Goal: Navigation & Orientation: Find specific page/section

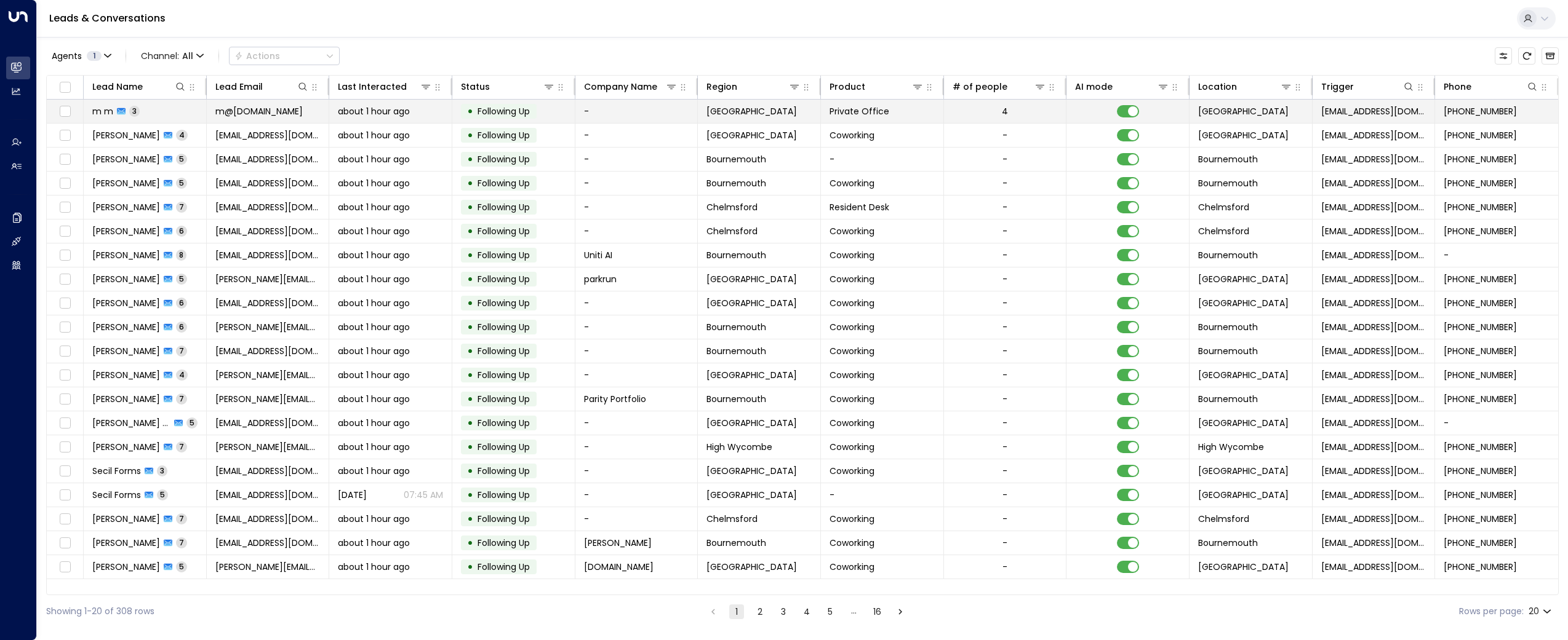
click at [105, 110] on span "m m" at bounding box center [102, 111] width 21 height 12
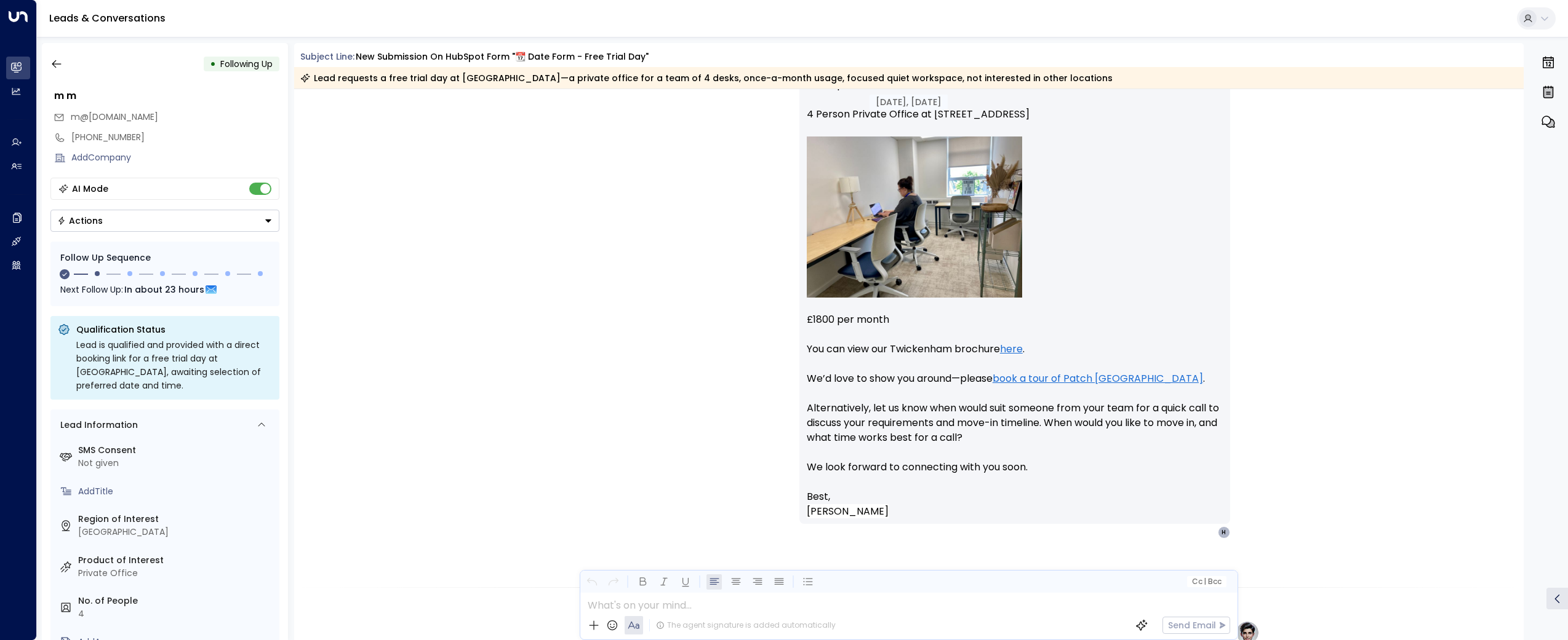
scroll to position [1738, 0]
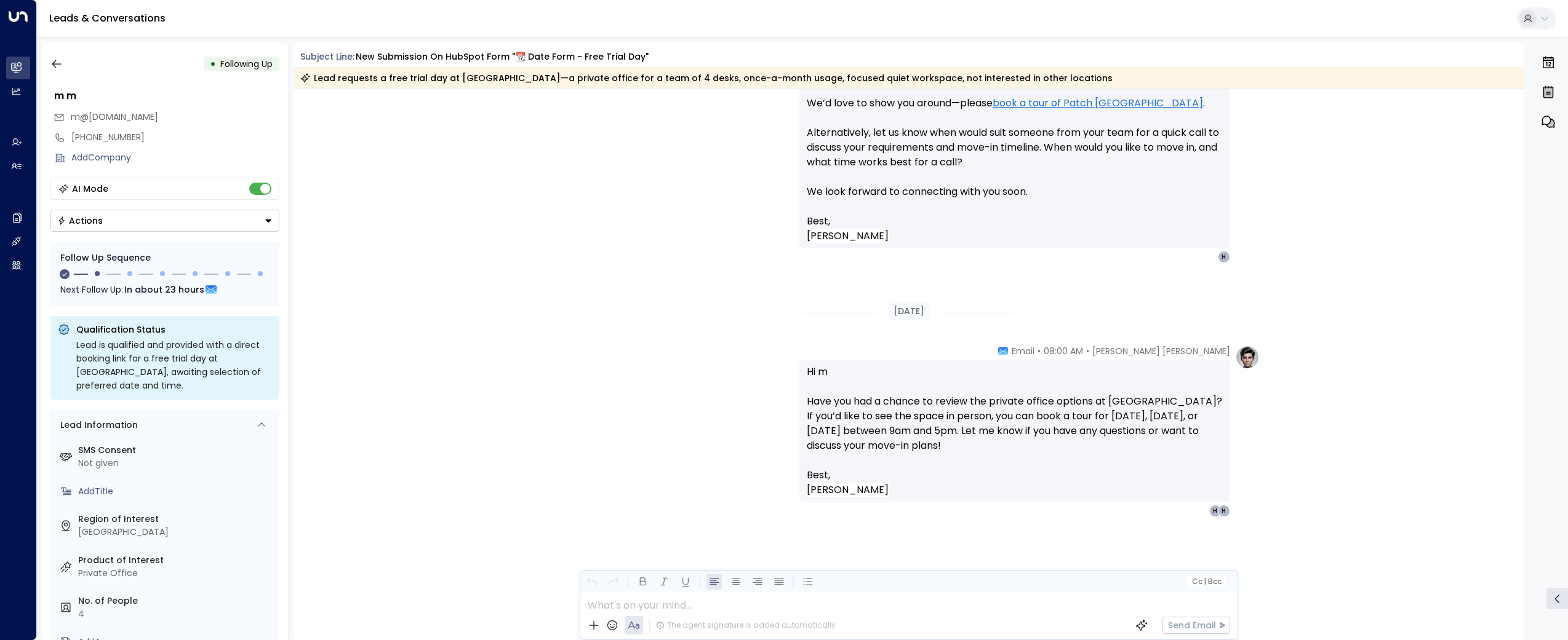
click at [88, 23] on link "Leads & Conversations" at bounding box center [107, 18] width 116 height 14
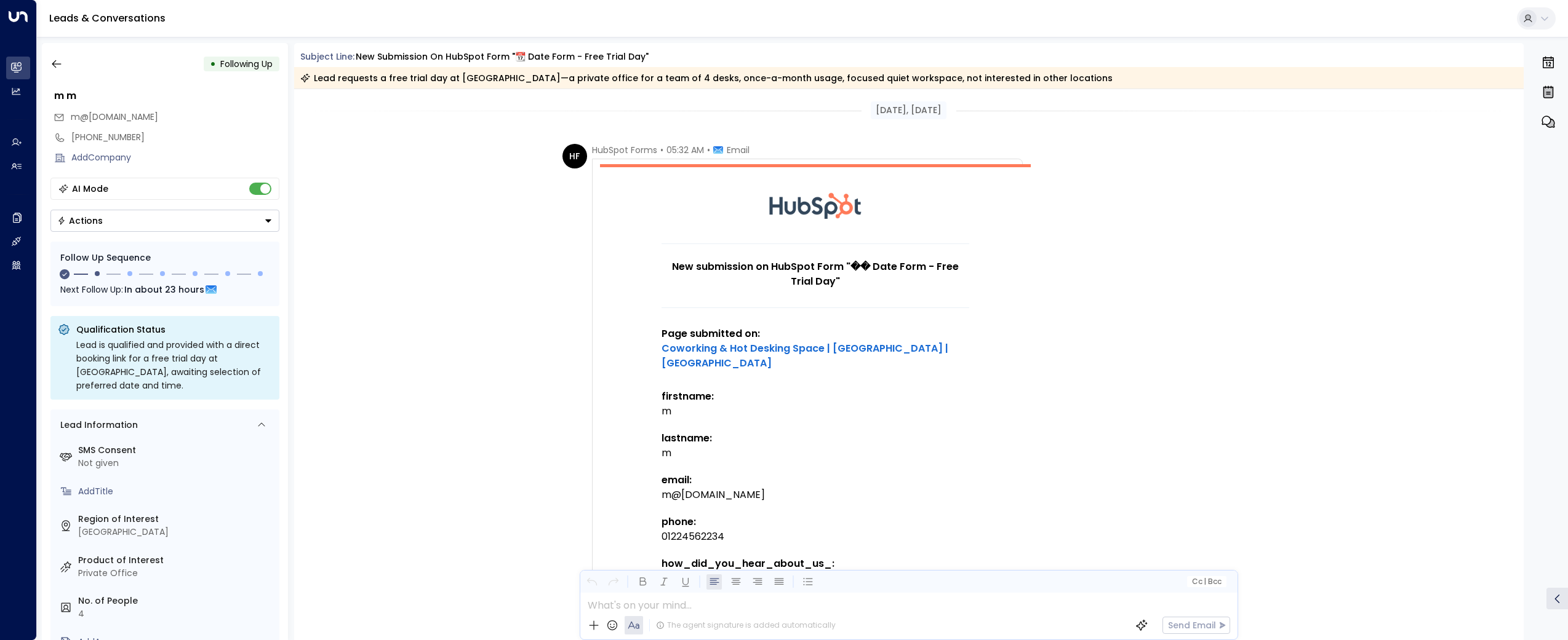
scroll to position [1036, 0]
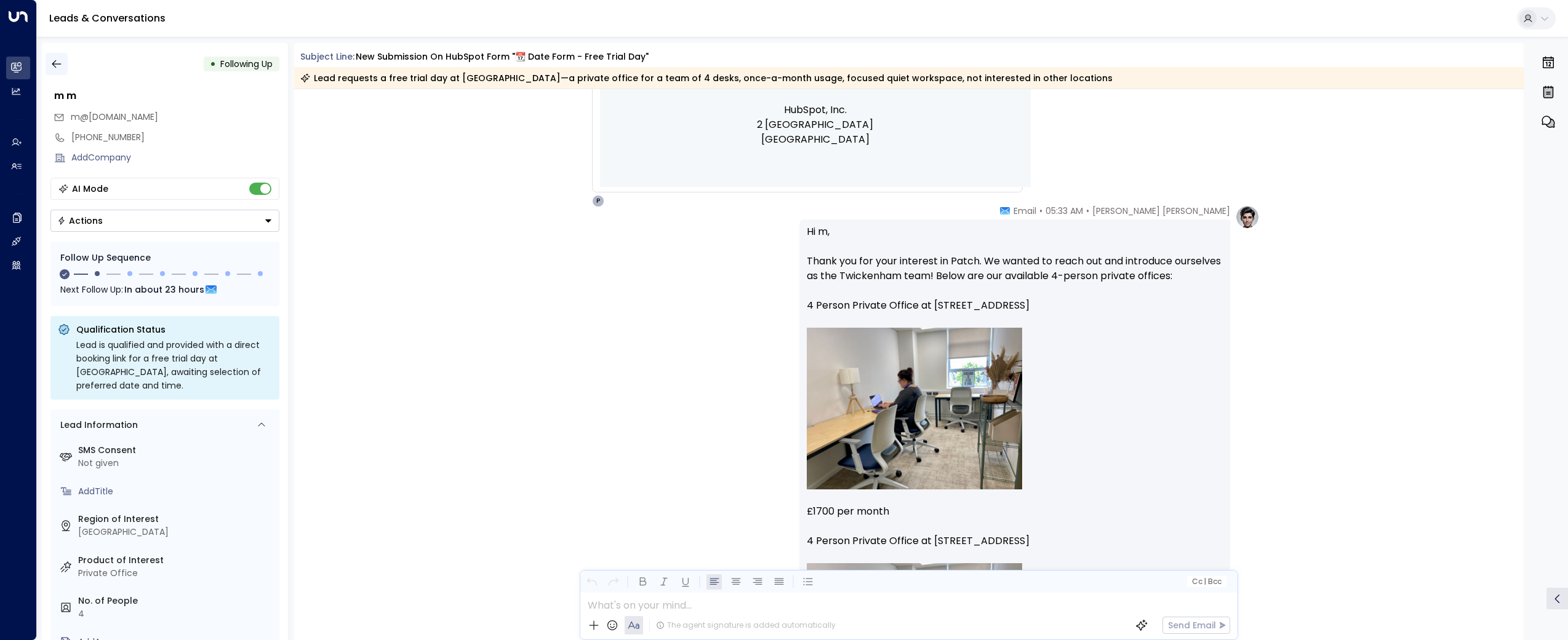
click at [55, 65] on icon "button" at bounding box center [56, 64] width 12 height 12
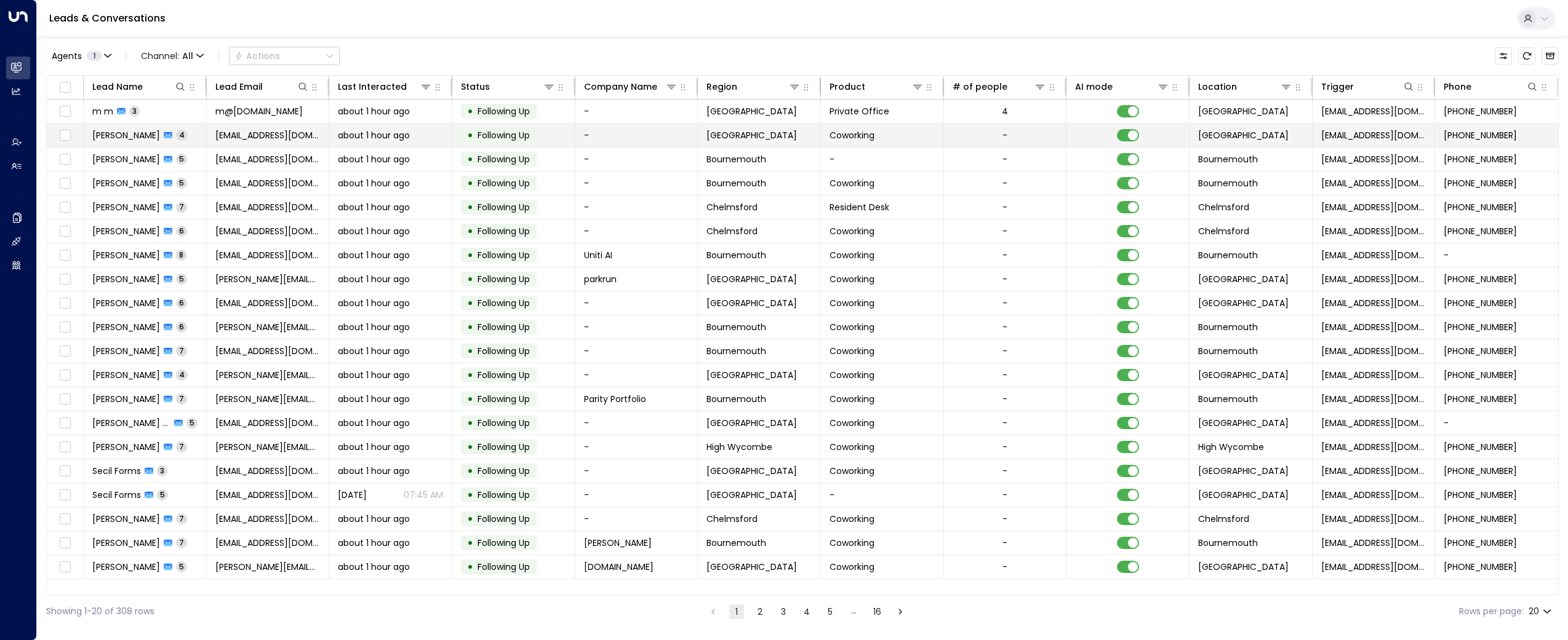
click at [112, 137] on span "[PERSON_NAME]" at bounding box center [126, 135] width 67 height 12
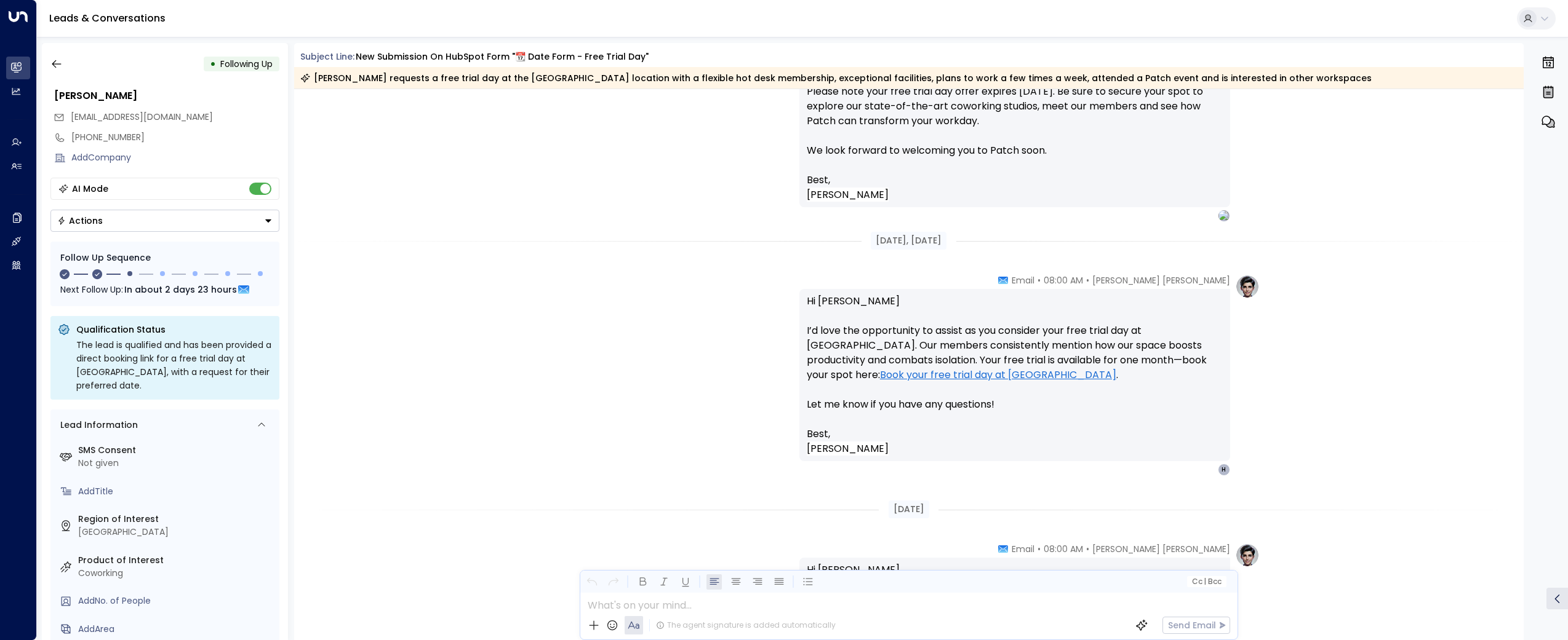
scroll to position [1177, 0]
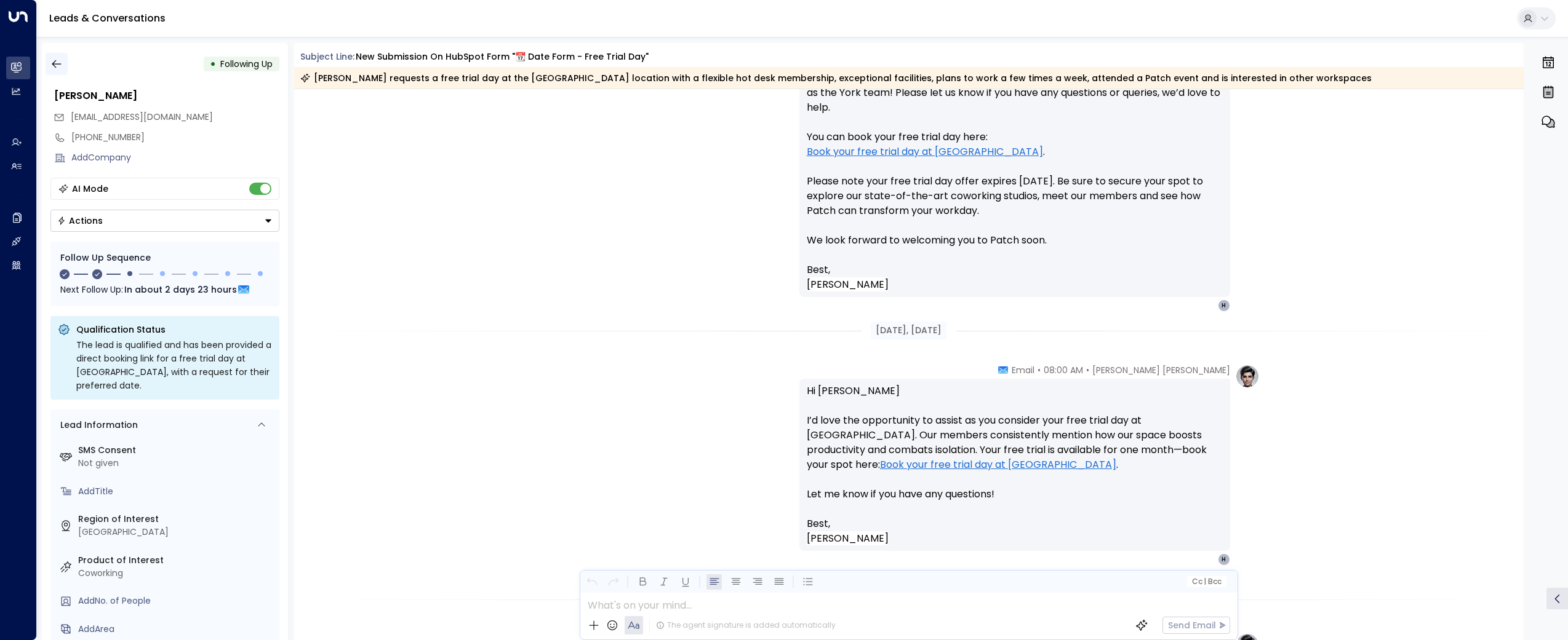
click at [52, 62] on icon "button" at bounding box center [56, 64] width 12 height 12
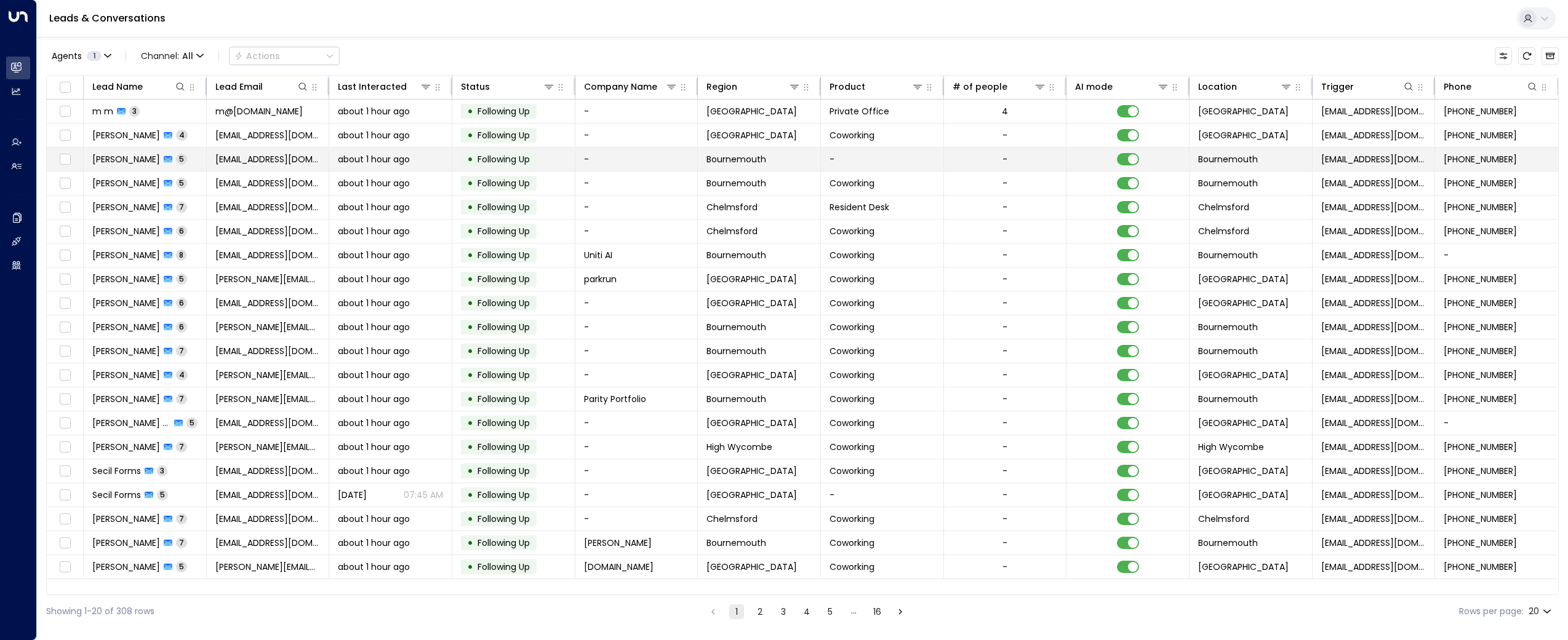
click at [123, 163] on span "[PERSON_NAME]" at bounding box center [126, 159] width 67 height 12
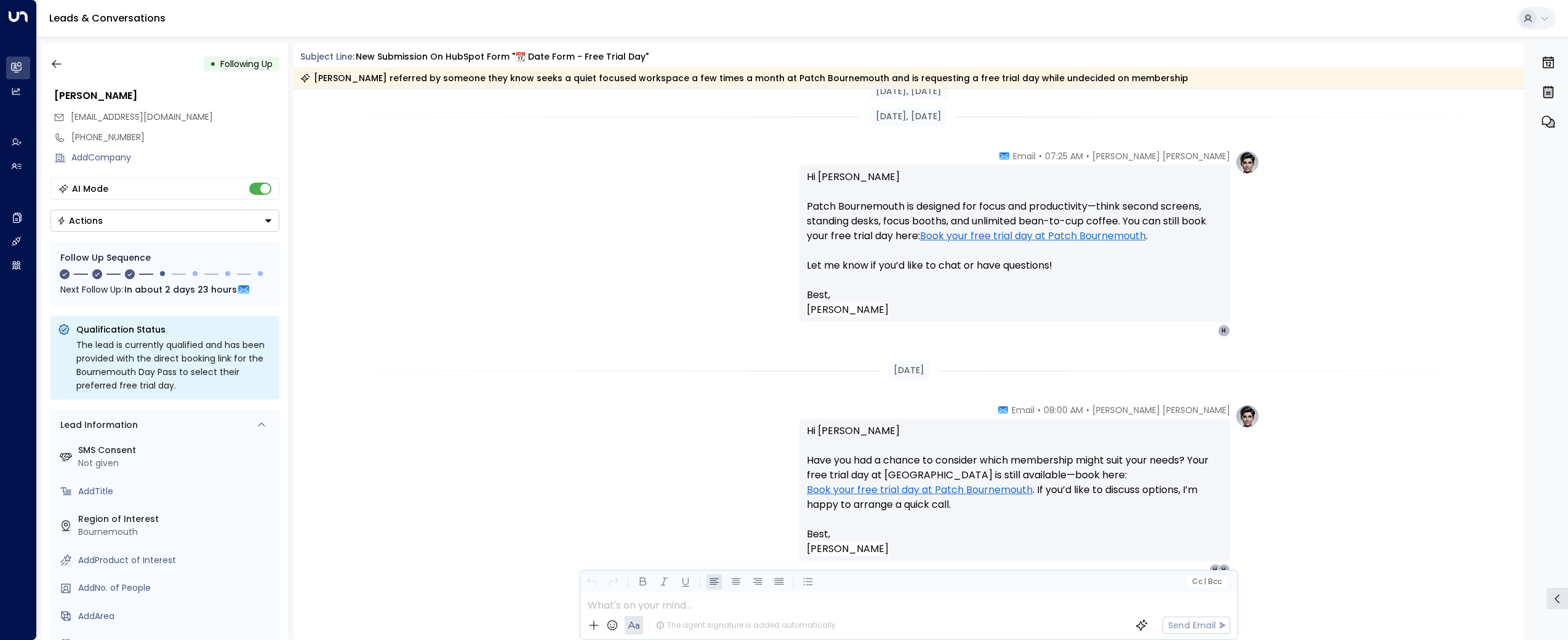
scroll to position [1719, 0]
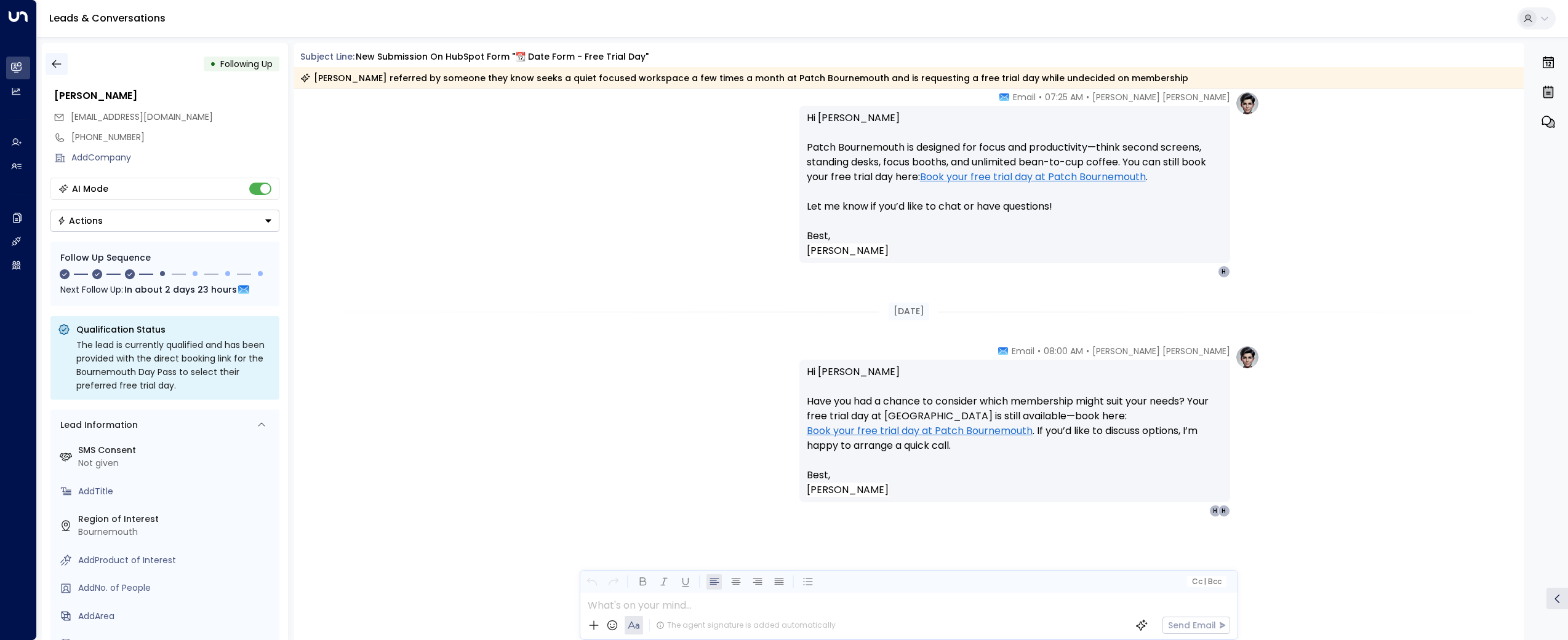
click at [53, 55] on button "button" at bounding box center [57, 64] width 22 height 22
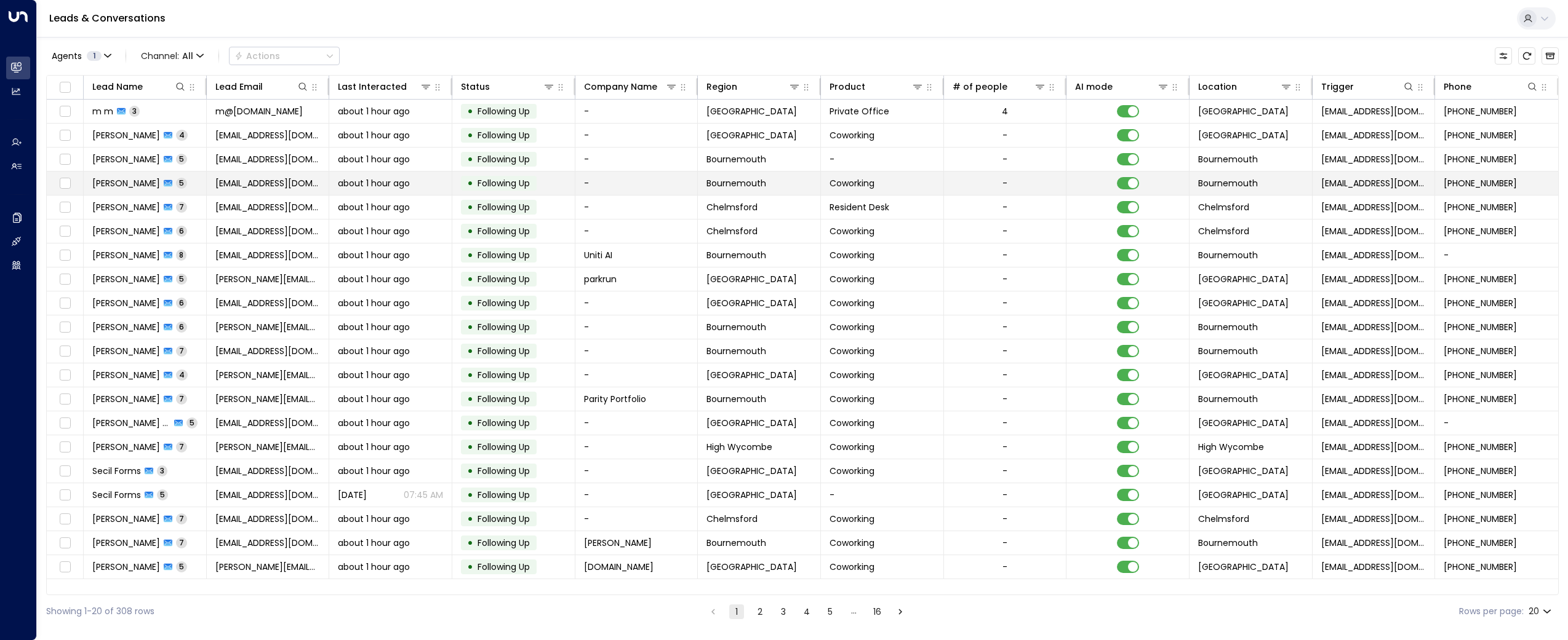
click at [120, 182] on span "[PERSON_NAME]" at bounding box center [126, 183] width 67 height 12
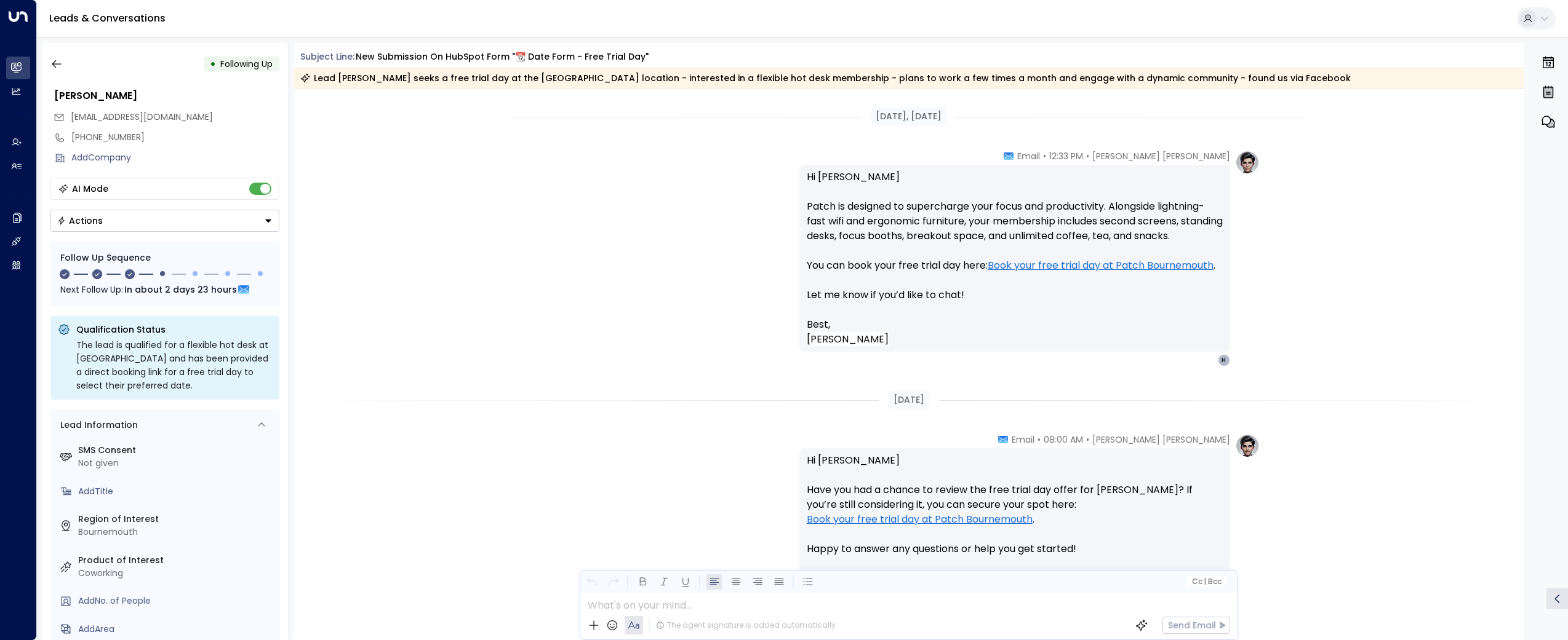
scroll to position [1778, 0]
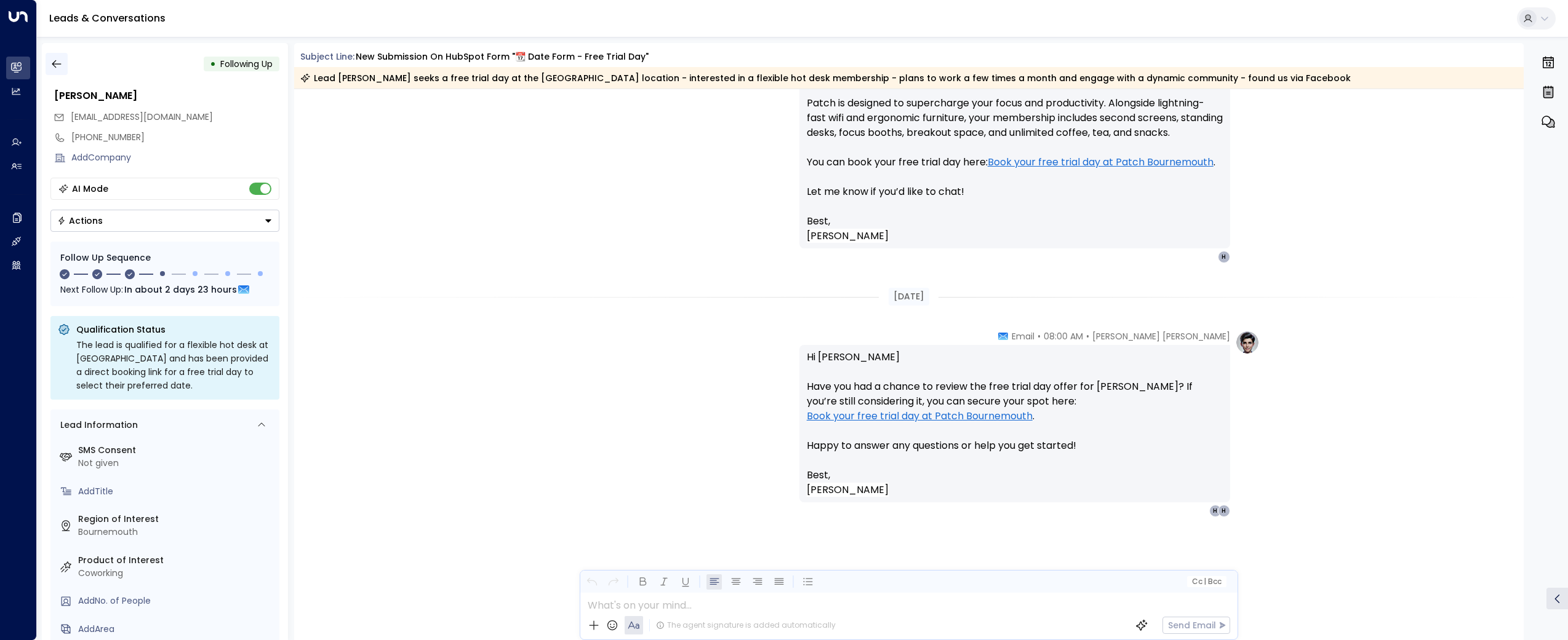
click at [66, 58] on button "button" at bounding box center [57, 64] width 22 height 22
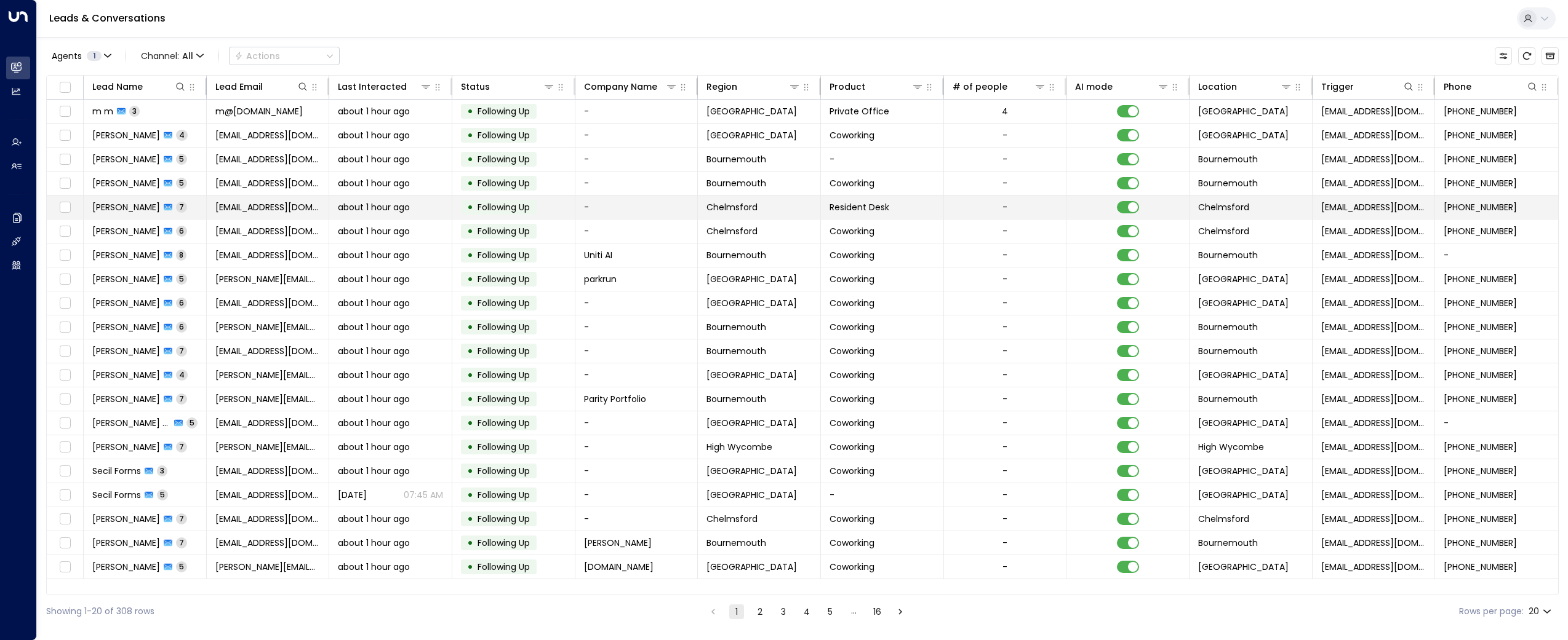
click at [123, 201] on span "[PERSON_NAME]" at bounding box center [126, 207] width 67 height 12
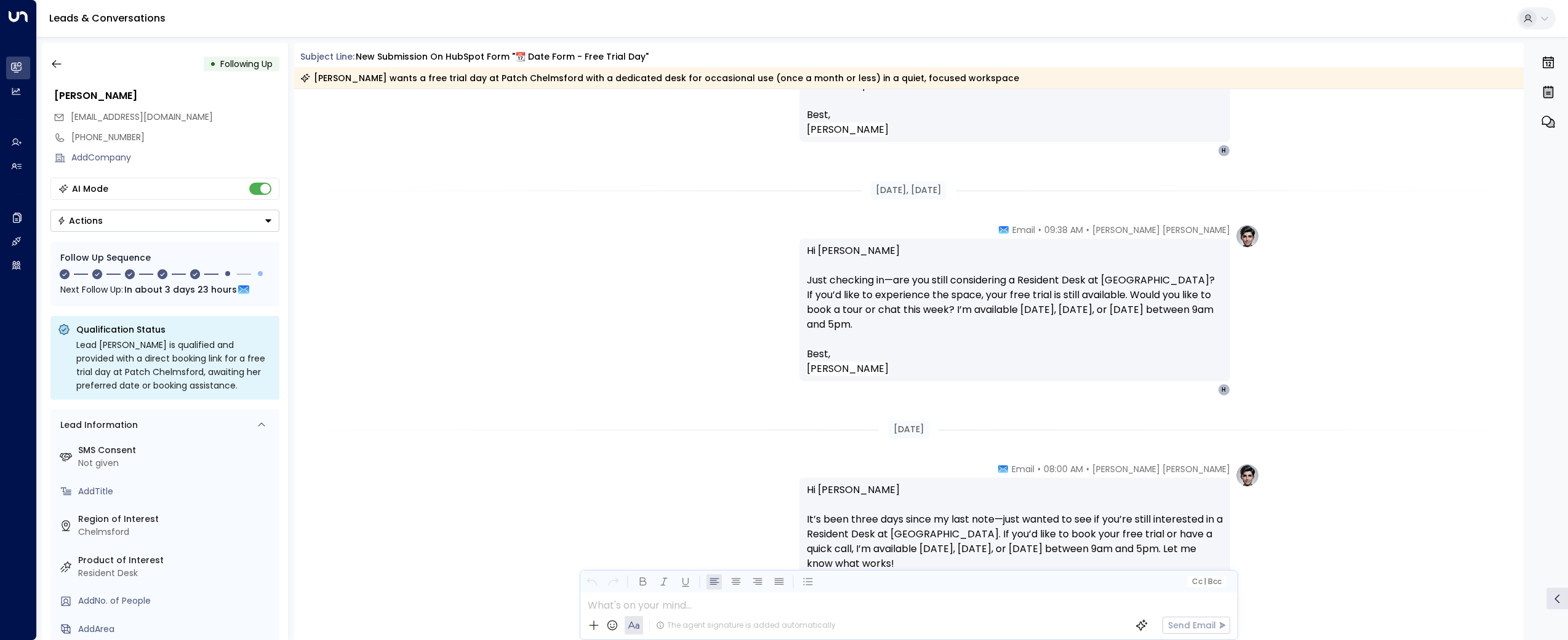
scroll to position [3042, 0]
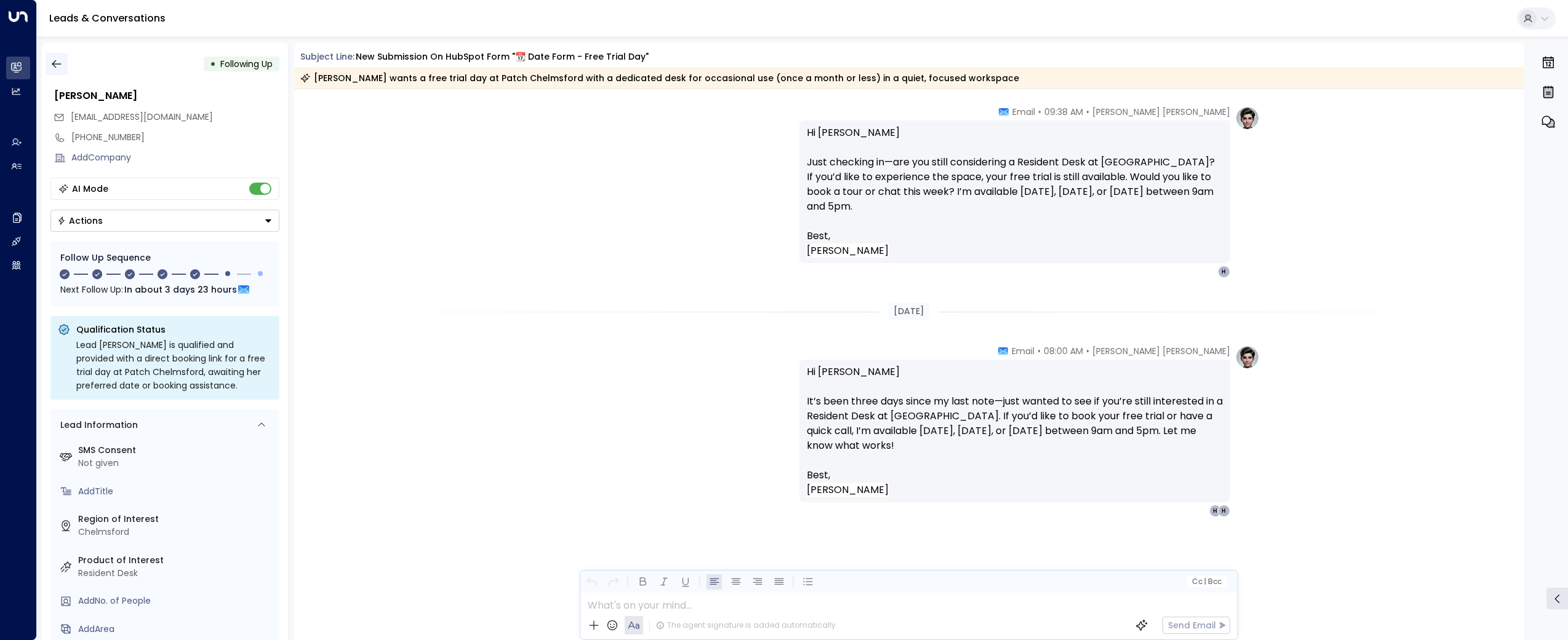
click at [53, 60] on icon "button" at bounding box center [56, 64] width 12 height 12
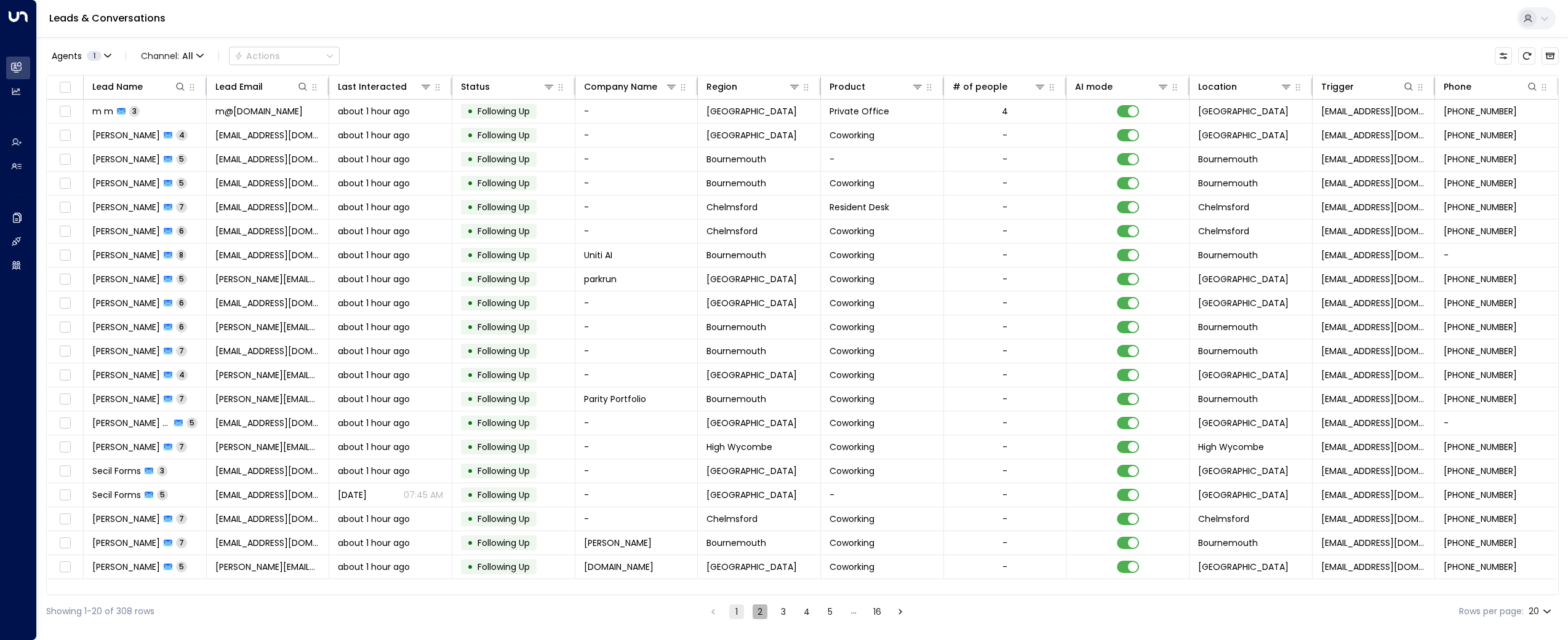
click at [761, 611] on button "2" at bounding box center [760, 611] width 15 height 15
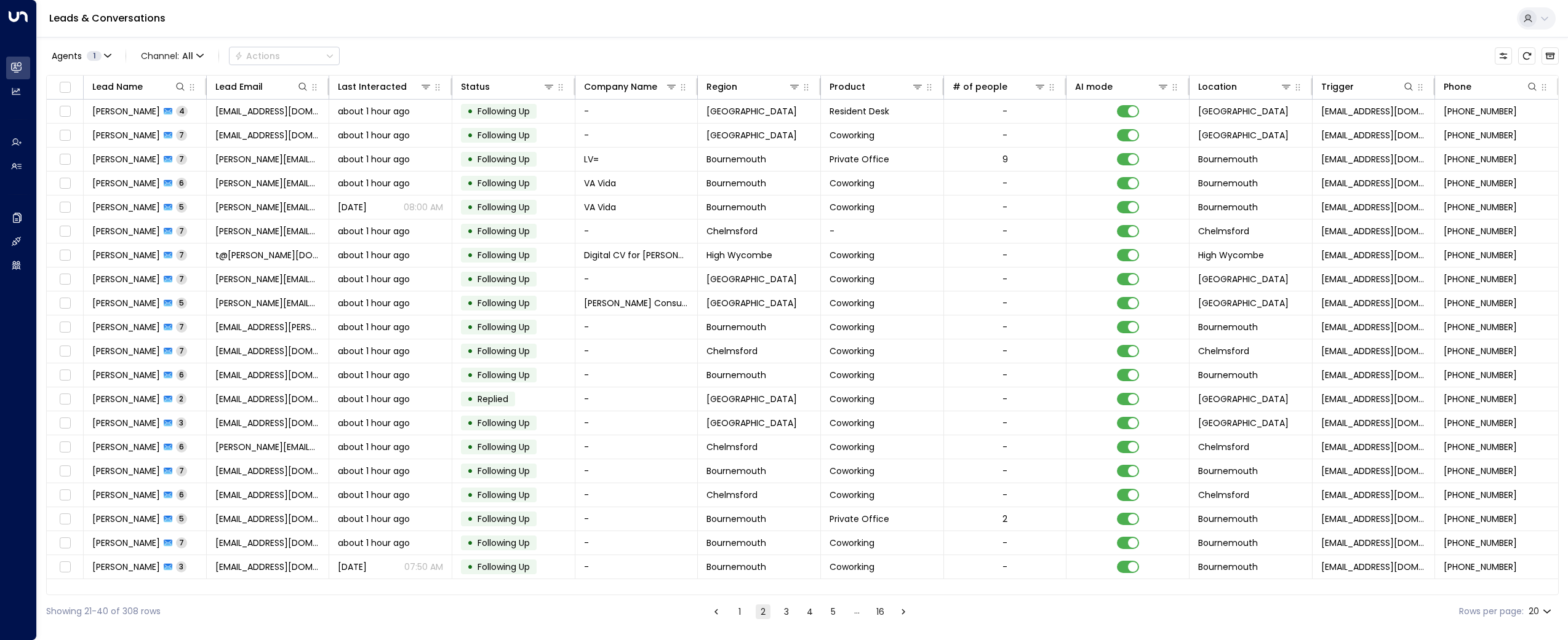
click at [734, 614] on button "1" at bounding box center [739, 611] width 15 height 15
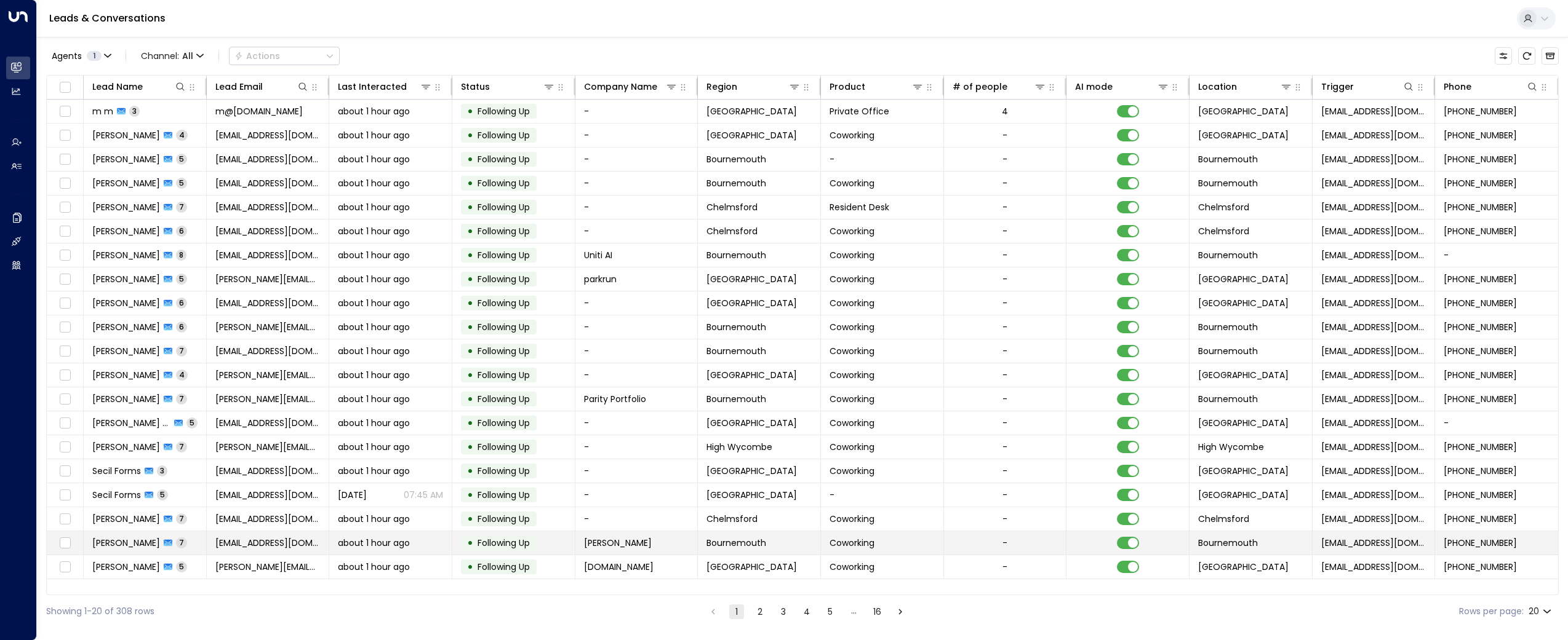
scroll to position [0, 1]
click at [781, 610] on button "3" at bounding box center [783, 611] width 15 height 15
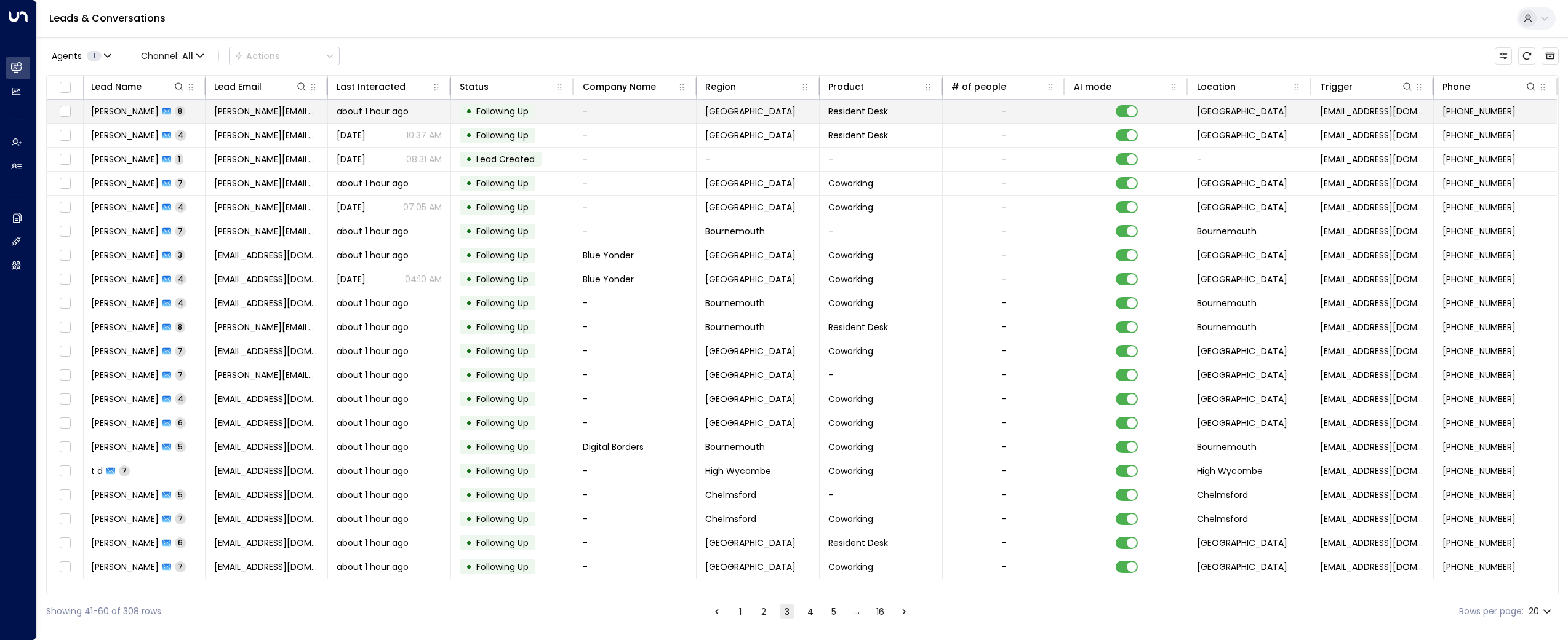
click at [119, 107] on span "[PERSON_NAME]" at bounding box center [125, 111] width 67 height 12
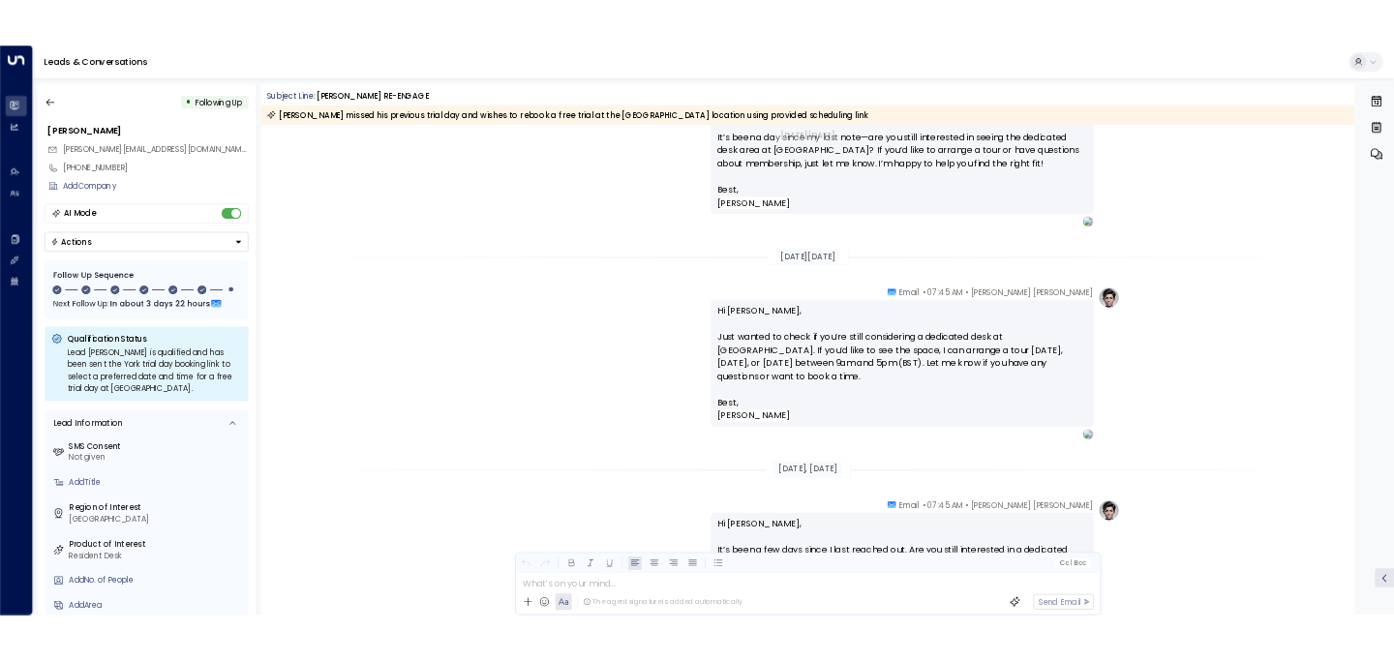
scroll to position [2549, 0]
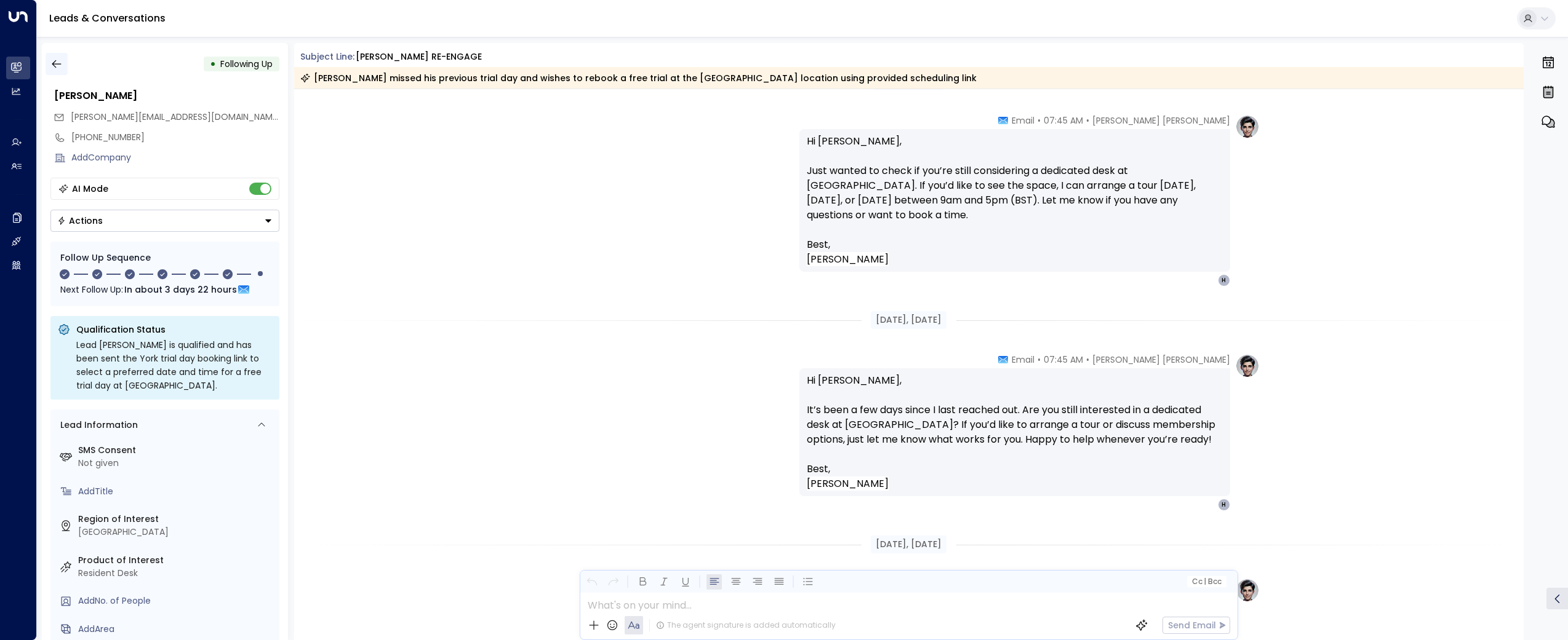
click at [55, 62] on icon "button" at bounding box center [56, 64] width 12 height 12
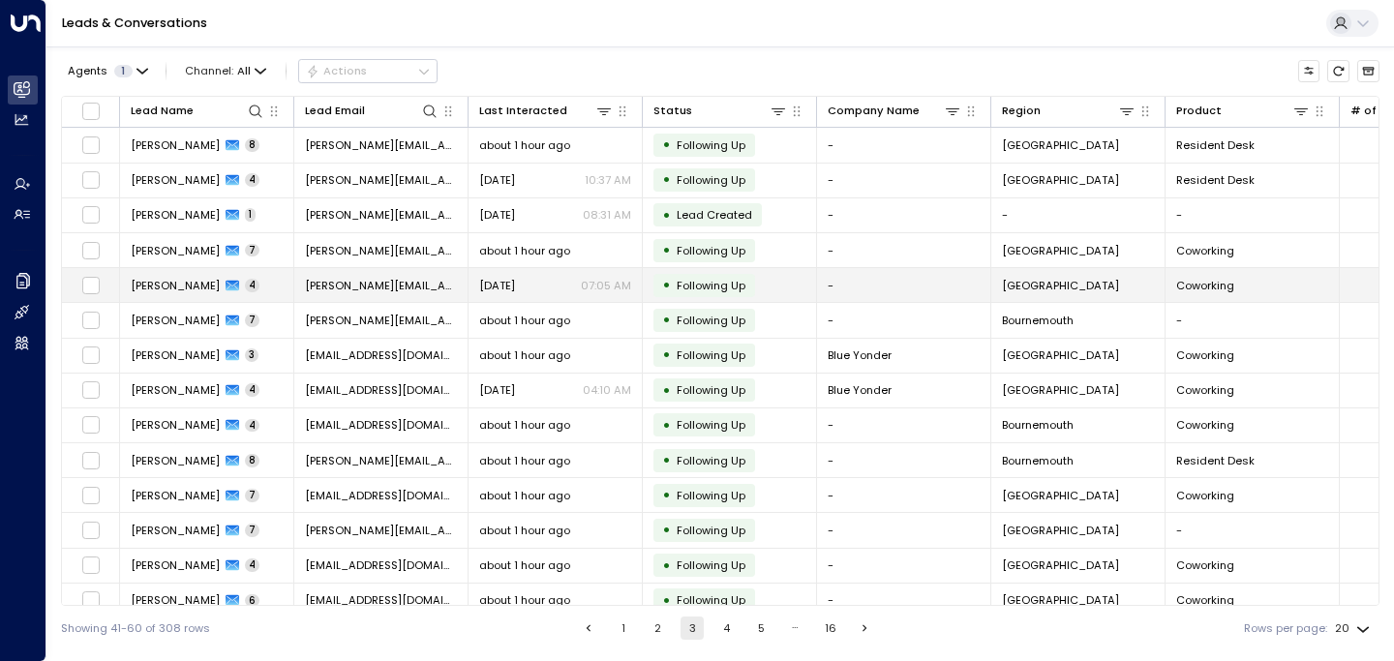
click at [163, 288] on span "[PERSON_NAME]" at bounding box center [175, 285] width 89 height 15
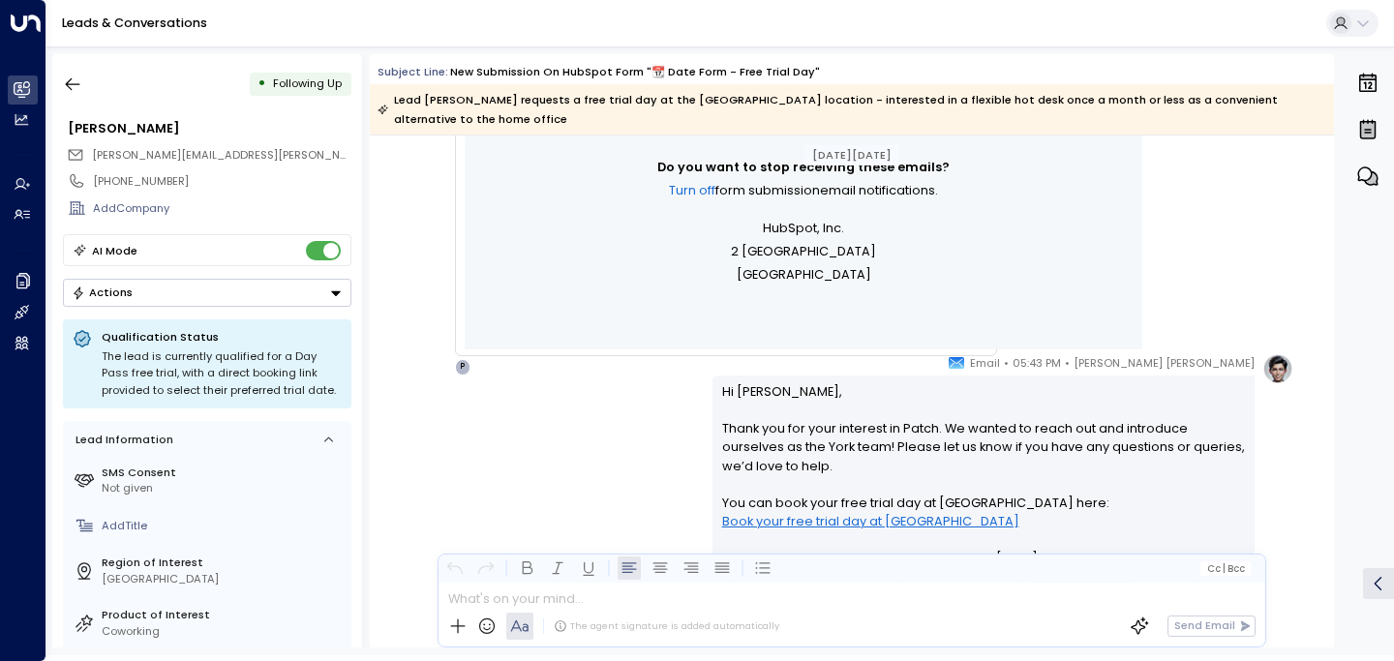
scroll to position [1337, 0]
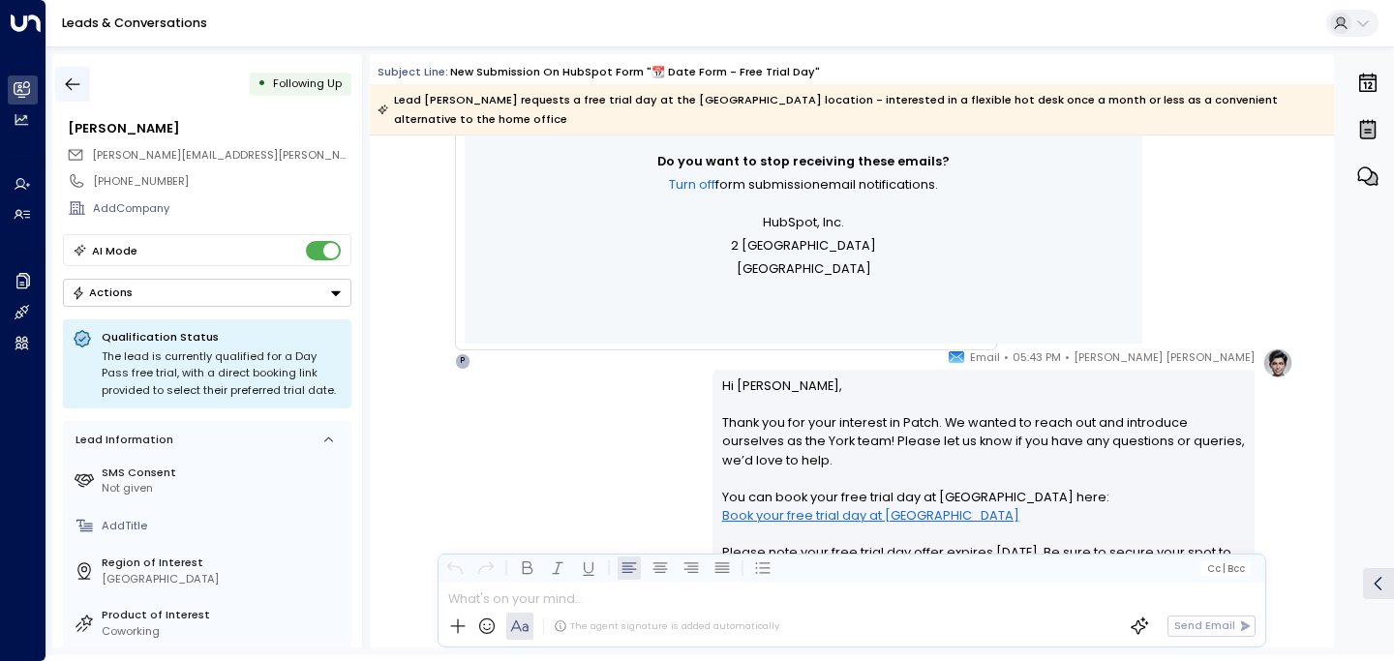
click at [85, 88] on button "button" at bounding box center [72, 84] width 35 height 35
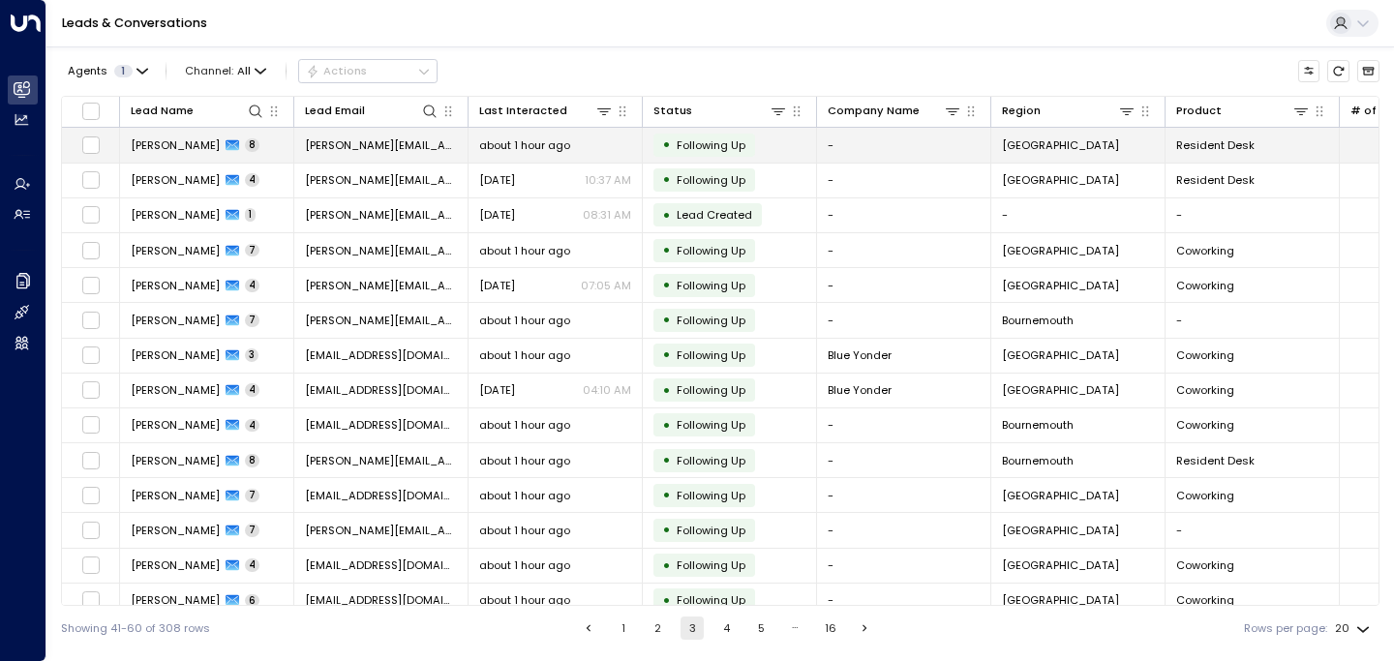
click at [150, 144] on span "[PERSON_NAME]" at bounding box center [175, 144] width 89 height 15
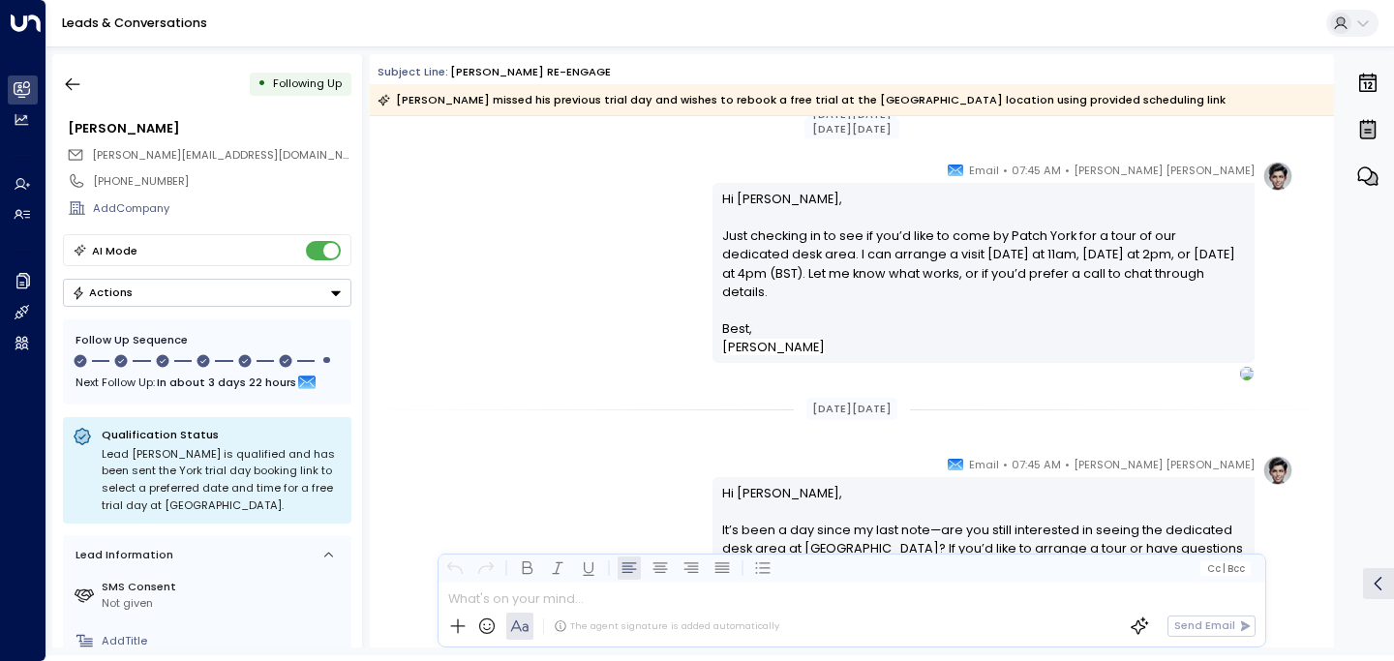
scroll to position [947, 0]
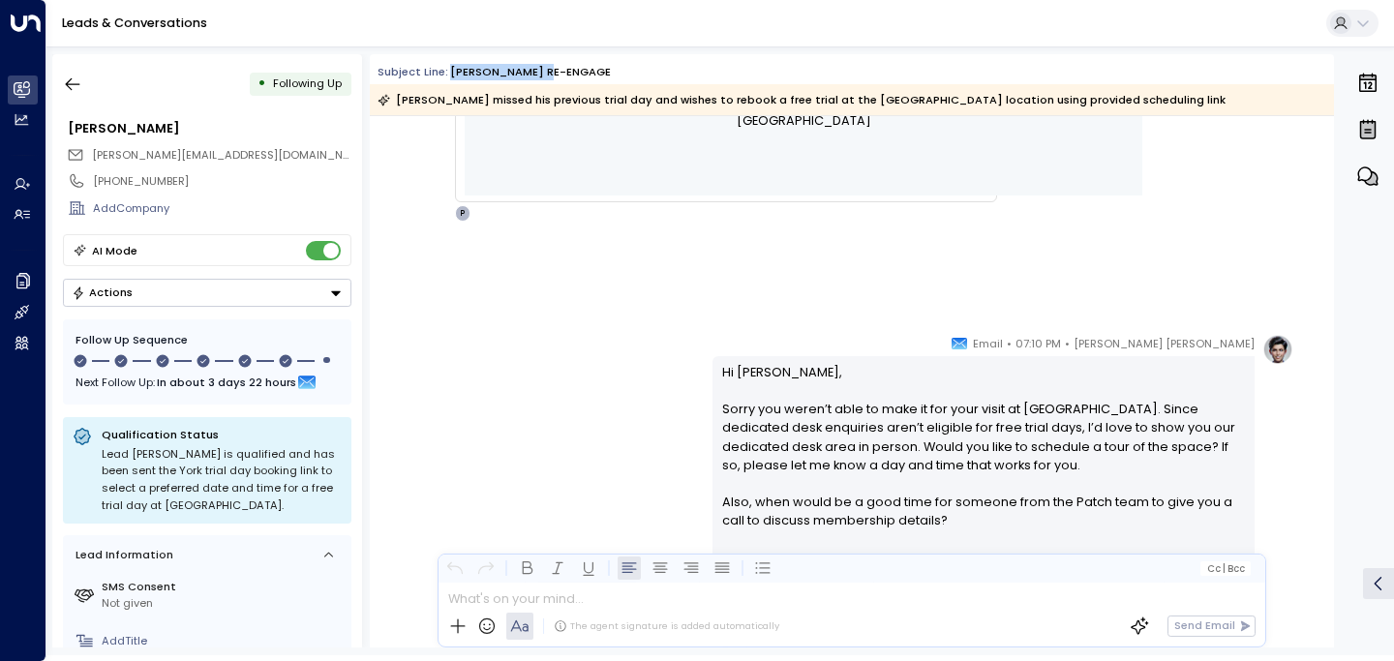
drag, startPoint x: 446, startPoint y: 75, endPoint x: 573, endPoint y: 74, distance: 126.8
click at [573, 74] on div "Subject Line: [PERSON_NAME] RE-ENGAGE" at bounding box center [855, 72] width 956 height 16
click at [75, 76] on icon "button" at bounding box center [72, 84] width 19 height 19
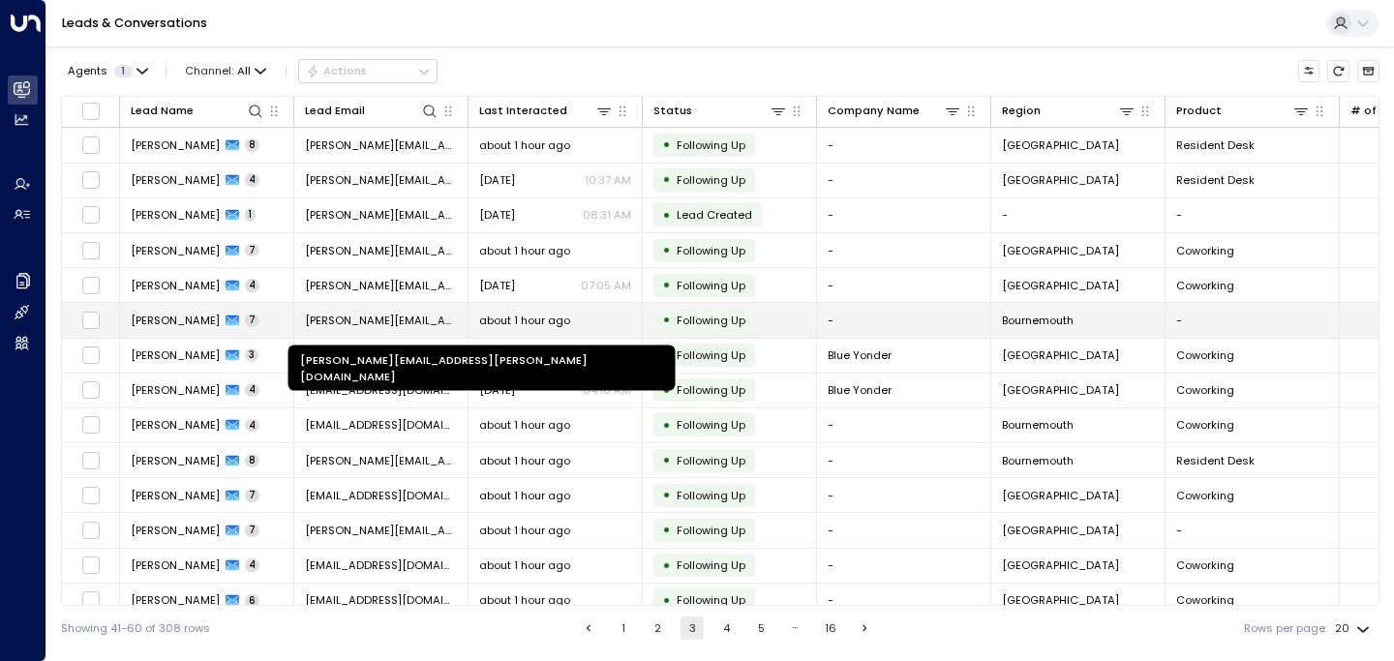
click at [344, 316] on span "[PERSON_NAME][EMAIL_ADDRESS][PERSON_NAME][DOMAIN_NAME]" at bounding box center [381, 320] width 152 height 15
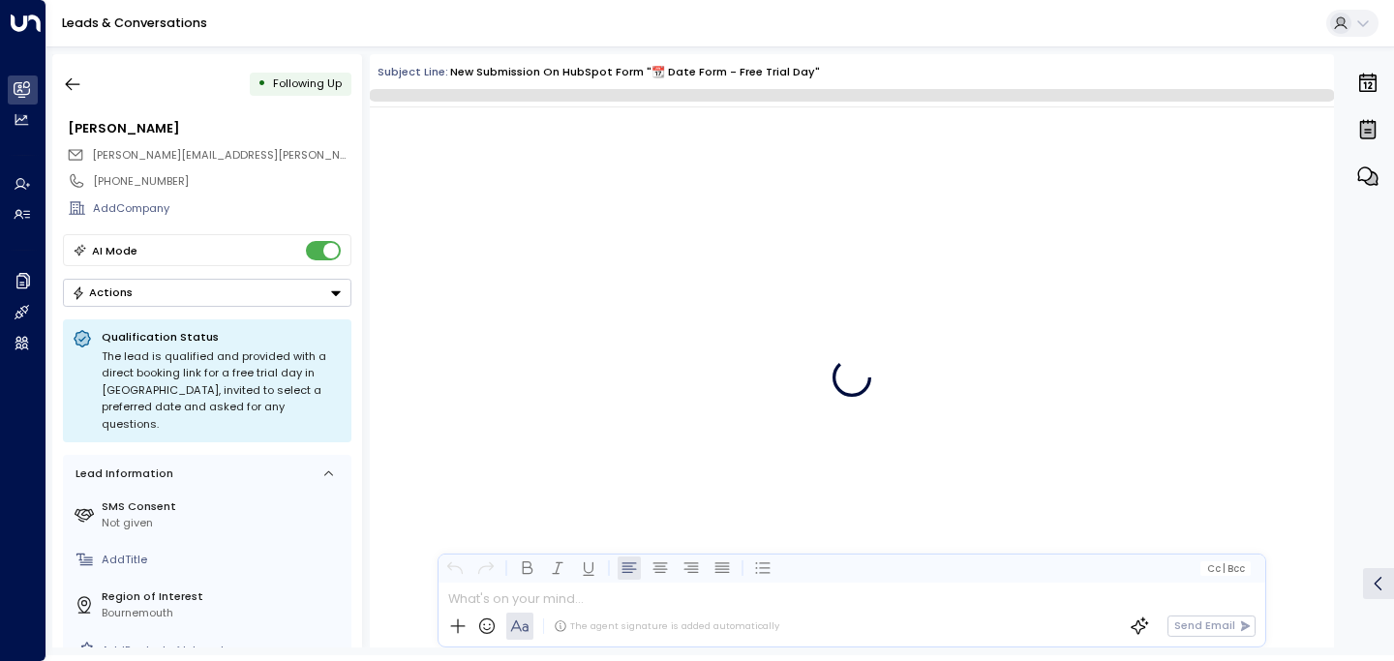
scroll to position [4163, 0]
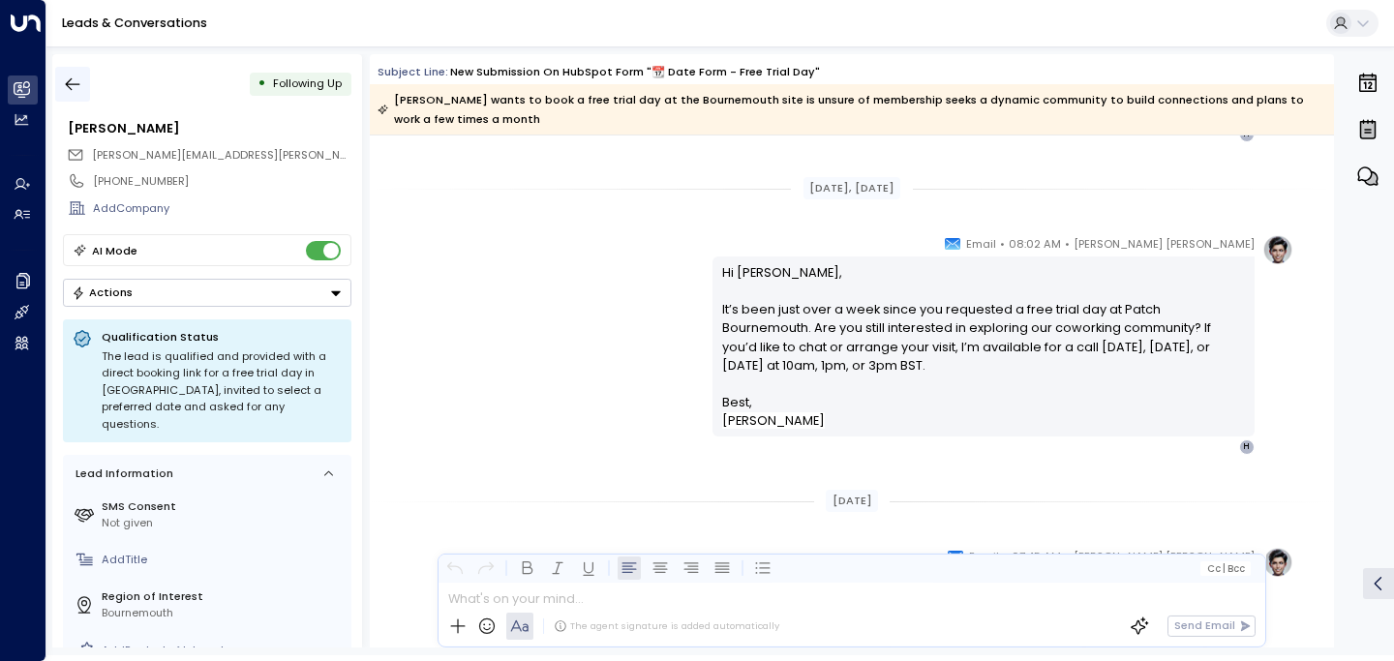
click at [70, 82] on icon "button" at bounding box center [72, 84] width 19 height 19
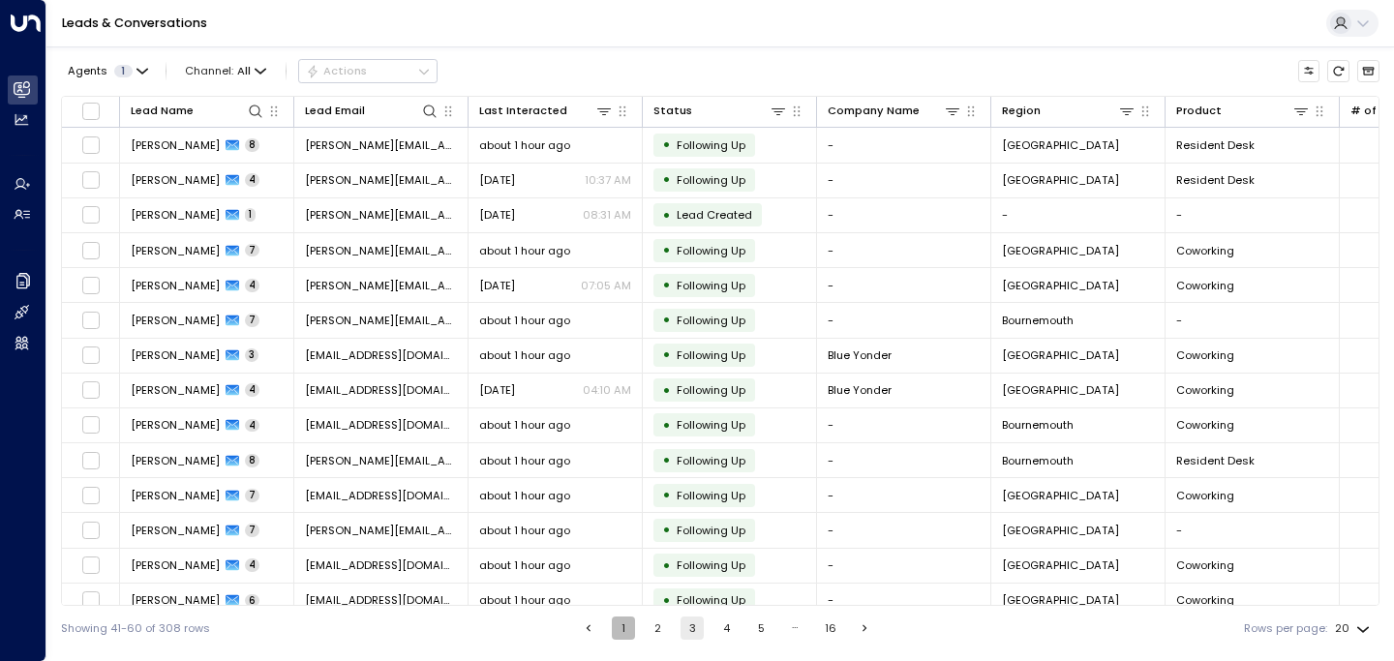
click at [629, 622] on button "1" at bounding box center [623, 627] width 23 height 23
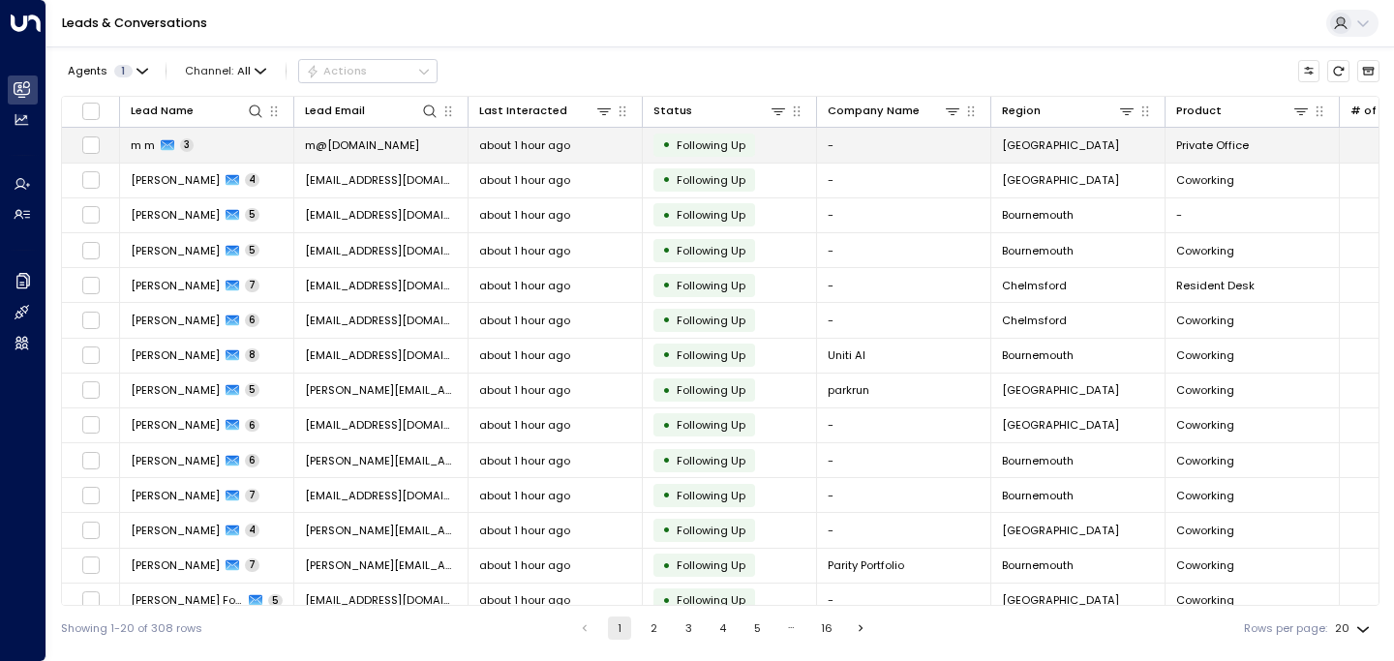
click at [164, 151] on icon at bounding box center [168, 145] width 14 height 14
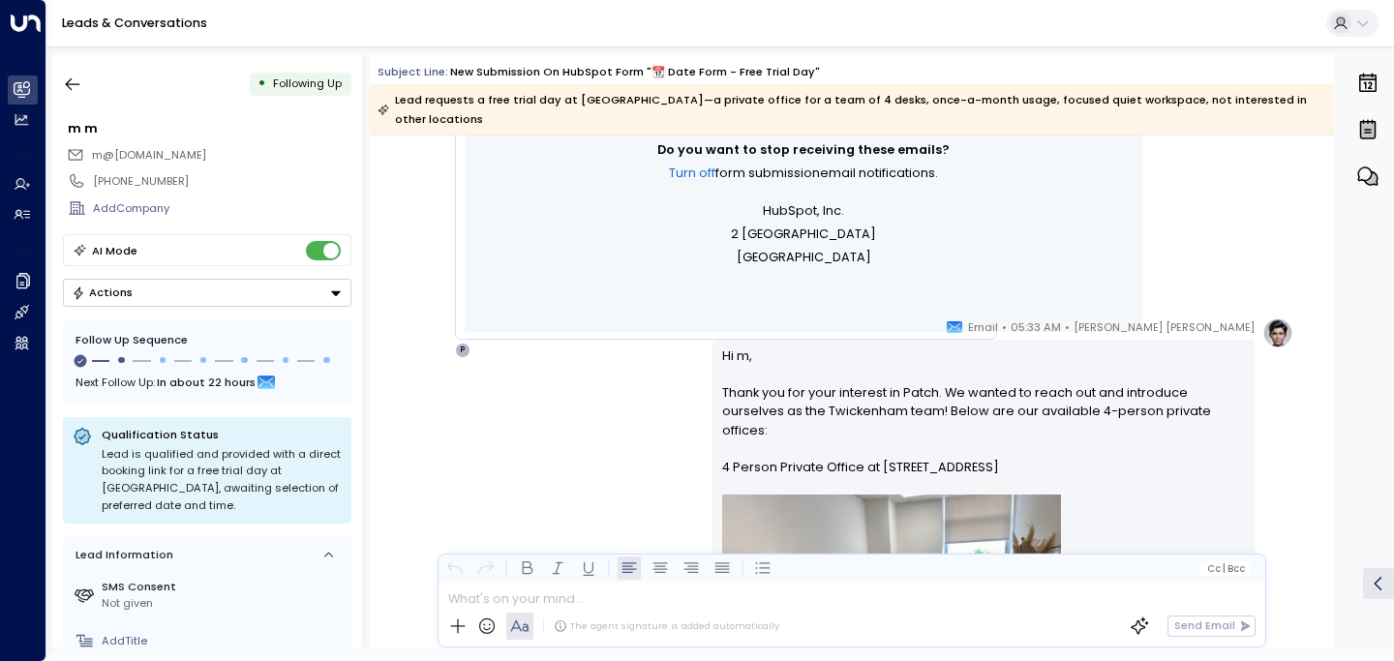
scroll to position [739, 0]
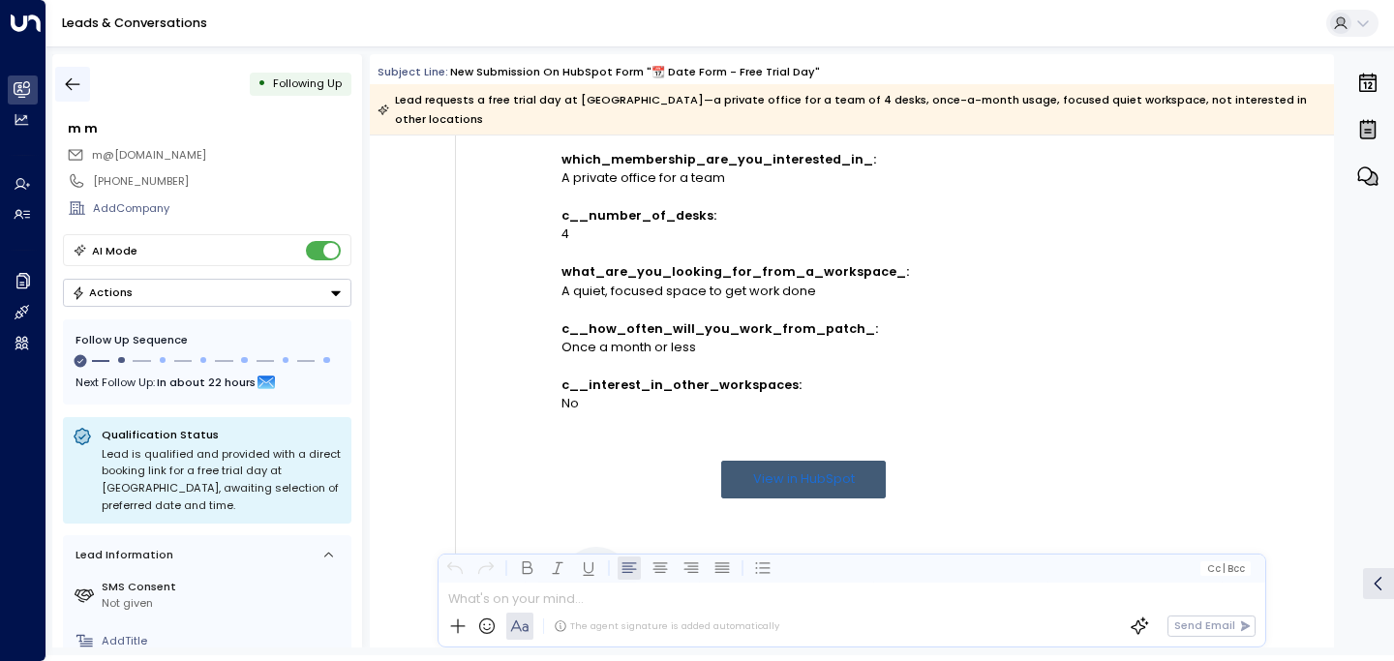
click at [66, 86] on icon "button" at bounding box center [72, 84] width 19 height 19
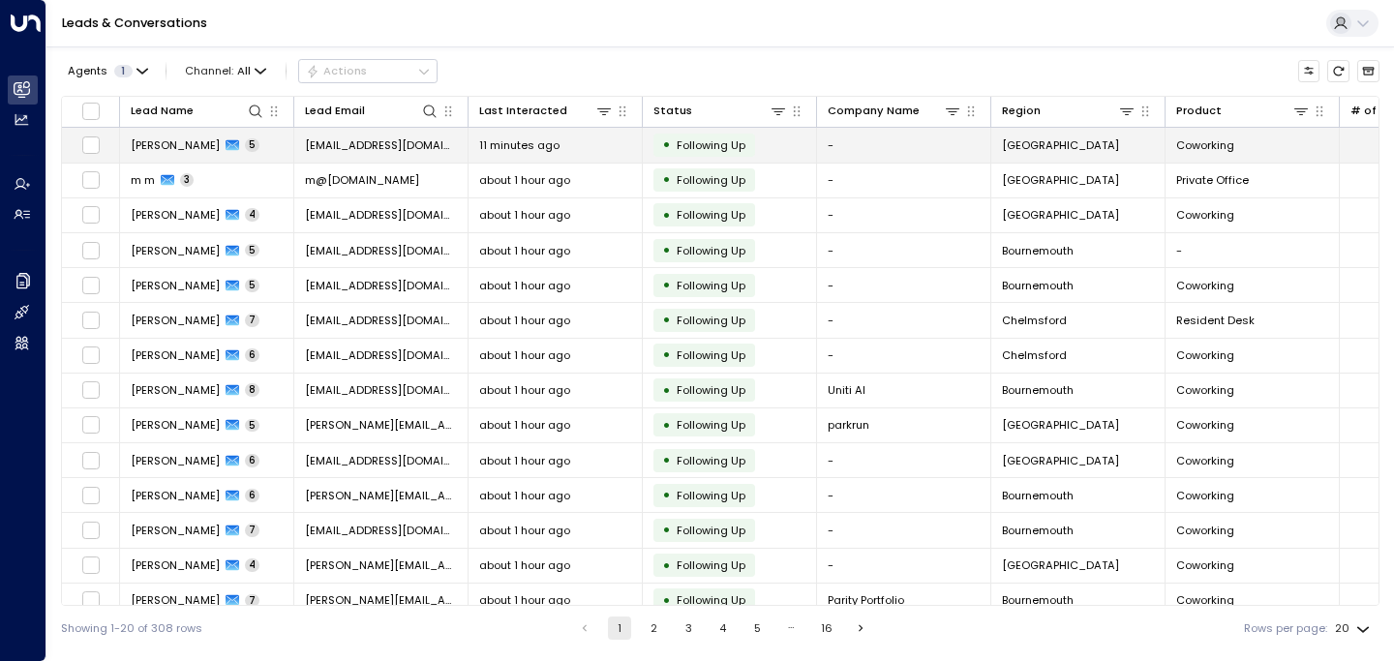
click at [167, 151] on span "[PERSON_NAME]" at bounding box center [175, 144] width 89 height 15
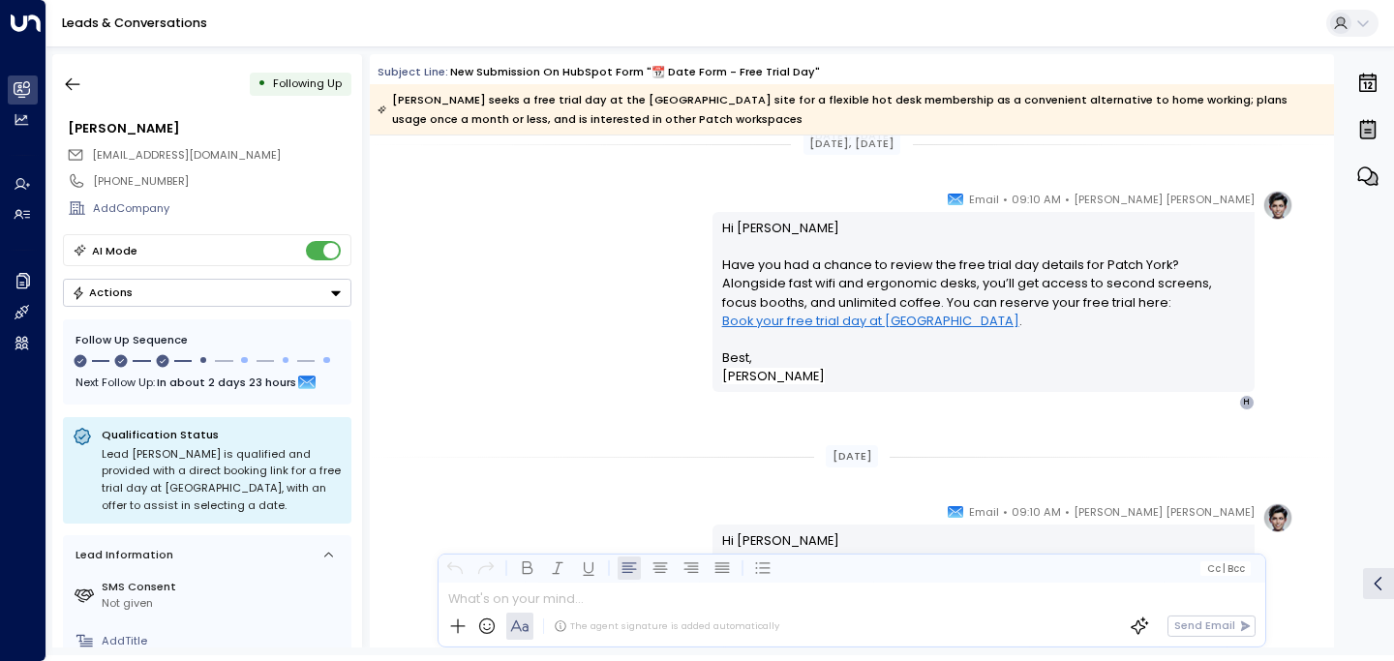
scroll to position [2724, 0]
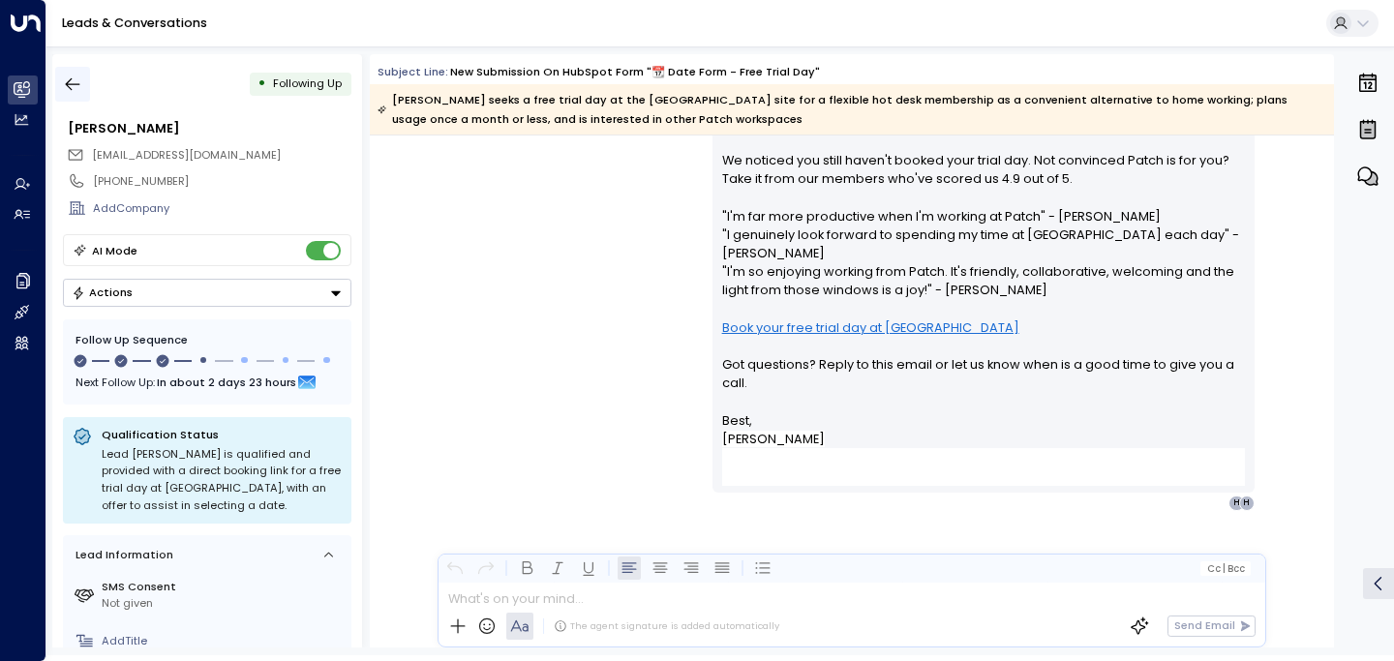
click at [69, 75] on icon "button" at bounding box center [72, 84] width 19 height 19
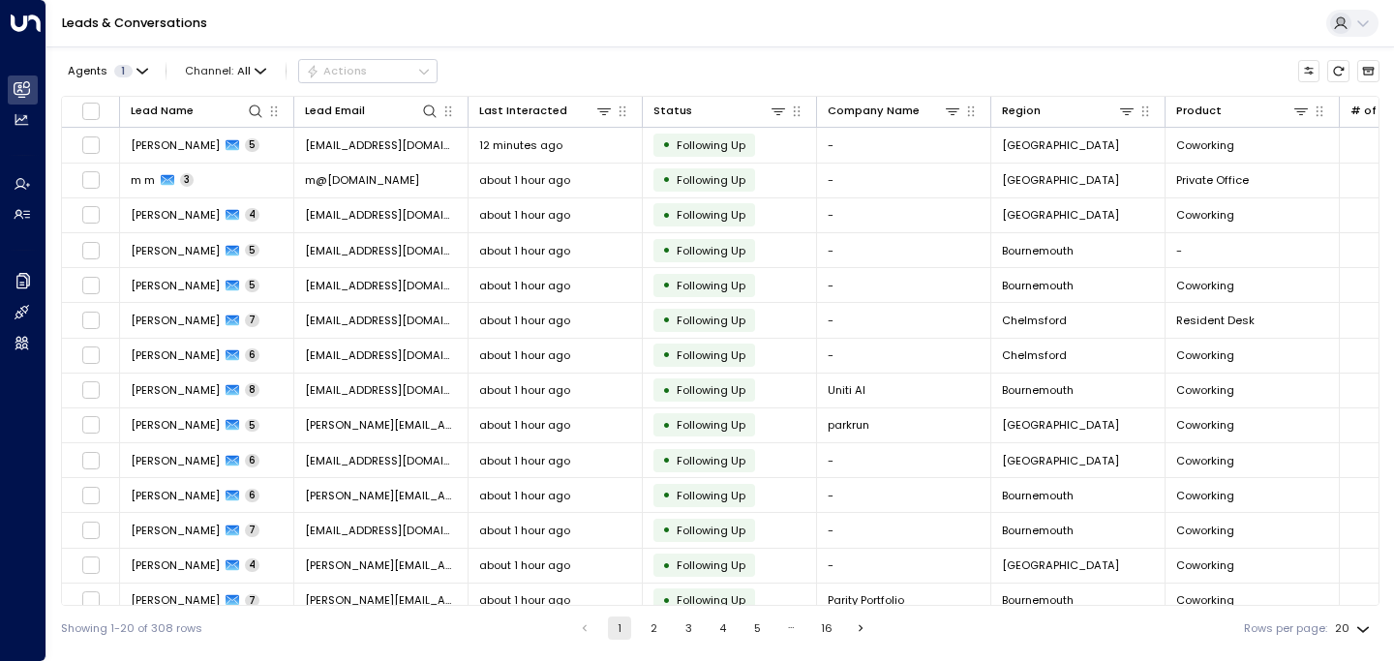
click at [531, 24] on div "Leads & Conversations" at bounding box center [719, 23] width 1347 height 47
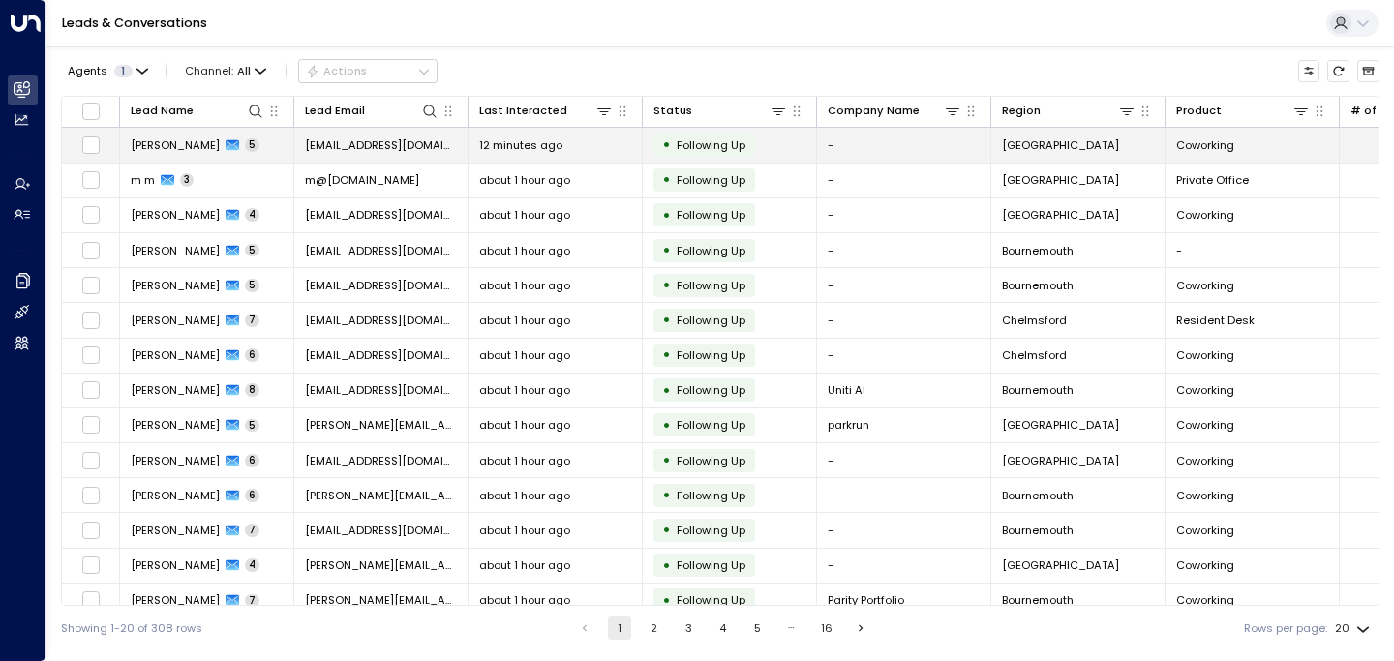
click at [378, 147] on span "[EMAIL_ADDRESS][DOMAIN_NAME]" at bounding box center [381, 144] width 152 height 15
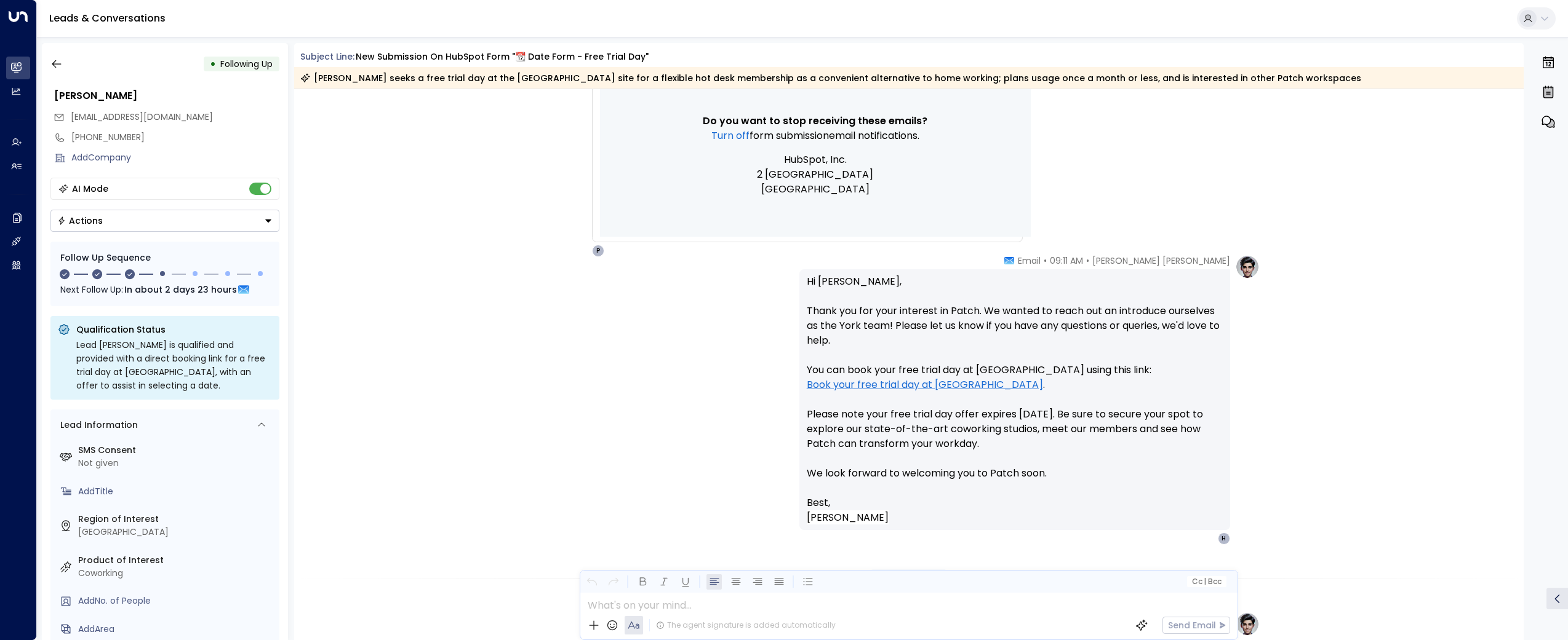
scroll to position [954, 0]
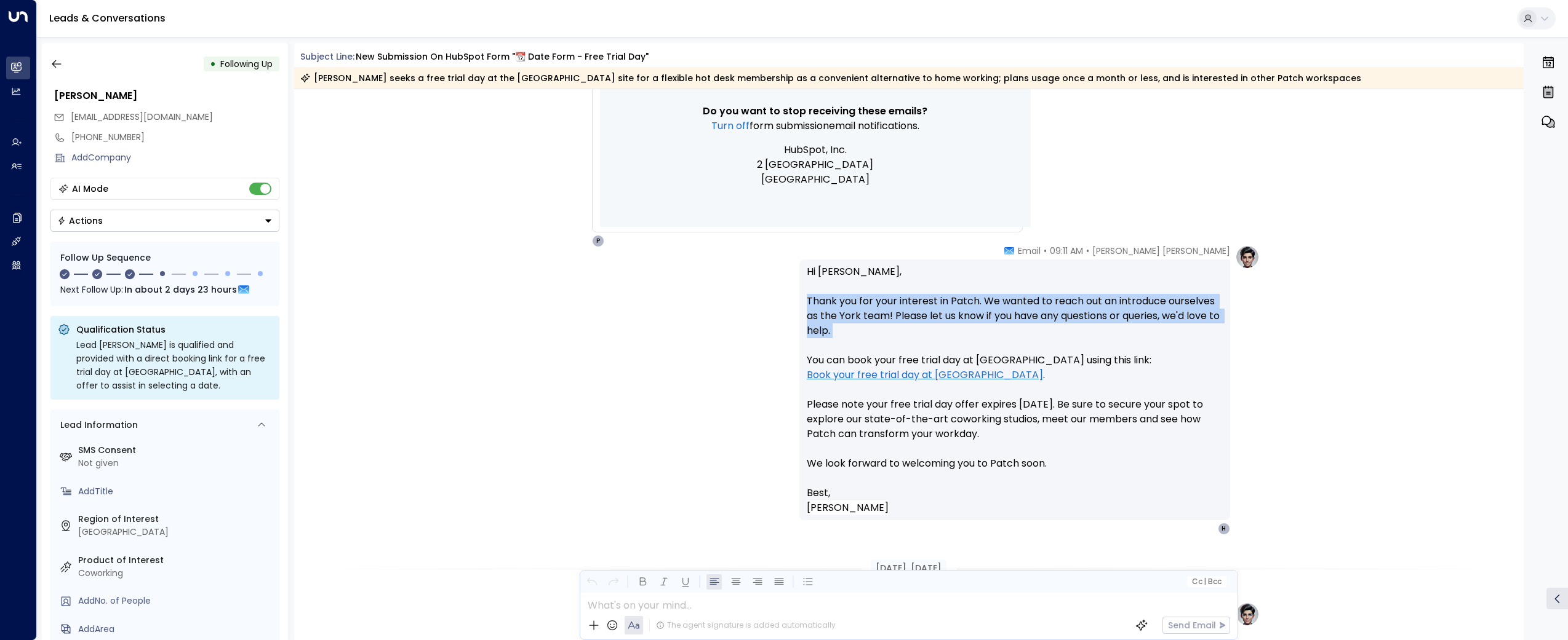
drag, startPoint x: 842, startPoint y: 344, endPoint x: 802, endPoint y: 304, distance: 56.6
click at [802, 304] on div "Hi [PERSON_NAME], Thank you for your interest in Patch. We wanted to reach out …" at bounding box center [1014, 390] width 430 height 261
copy p "Thank you for your interest in Patch. We wanted to reach out an introduce ourse…"
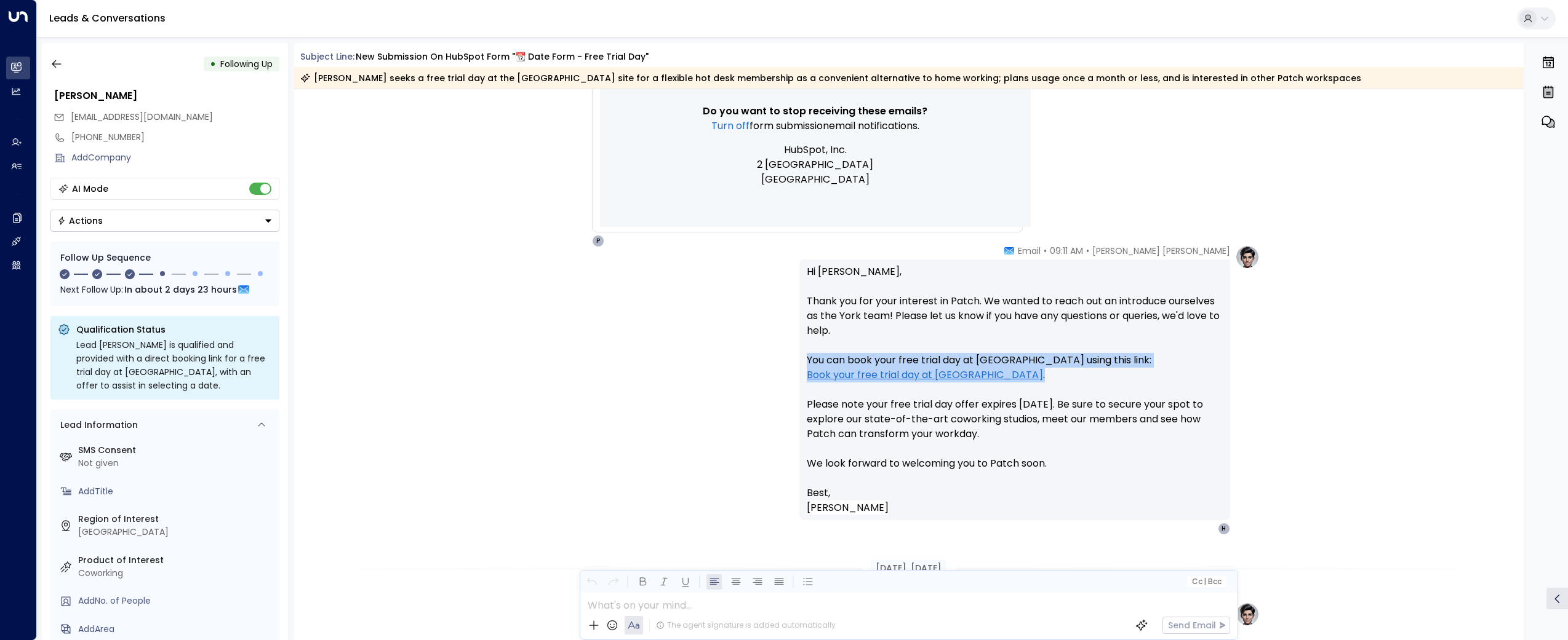
drag, startPoint x: 1014, startPoint y: 376, endPoint x: 751, endPoint y: 359, distance: 263.5
click at [751, 359] on div "[PERSON_NAME] [PERSON_NAME] • 09:11 AM • Email Hi [PERSON_NAME], Thank you for …" at bounding box center [909, 390] width 701 height 290
copy p "You can book your free trial day at [GEOGRAPHIC_DATA] using this link: Book you…"
drag, startPoint x: 1012, startPoint y: 436, endPoint x: 878, endPoint y: 419, distance: 135.1
click at [878, 419] on p "Hi [PERSON_NAME], Thank you for your interest in Patch. We wanted to reach out …" at bounding box center [1015, 375] width 416 height 221
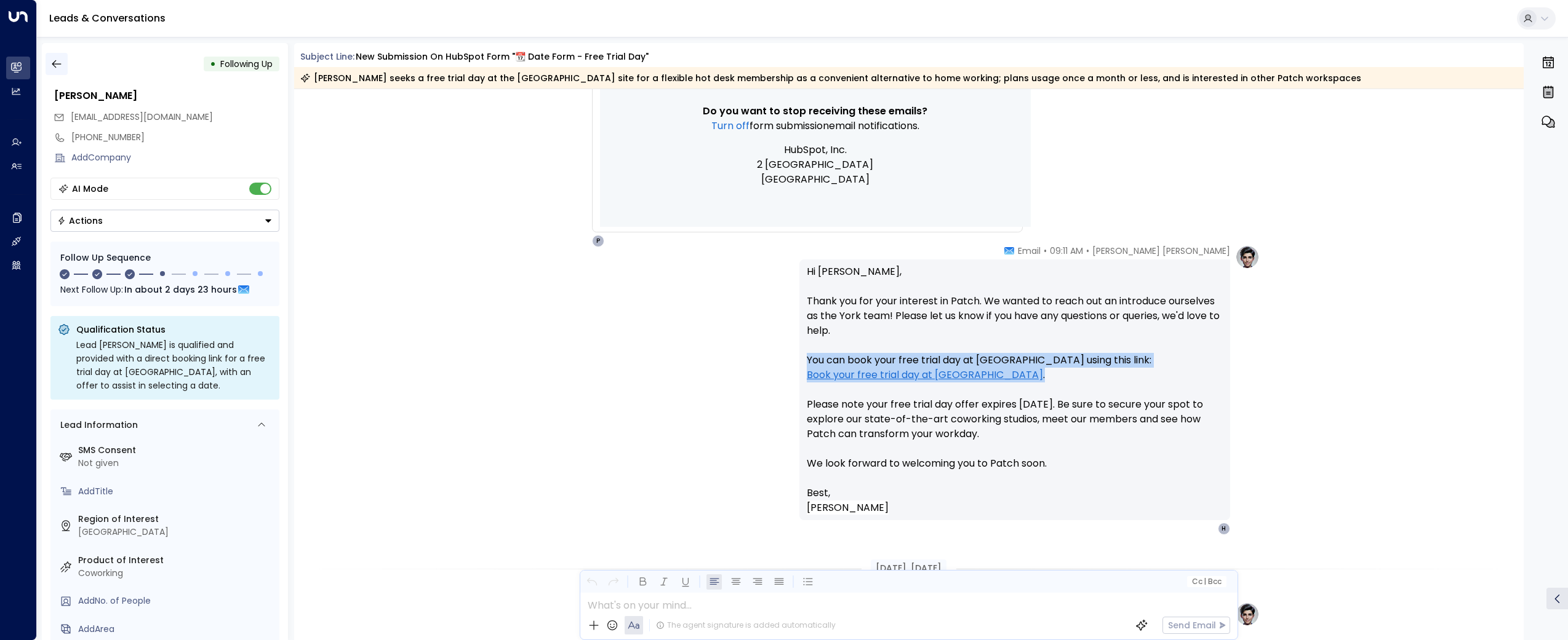
click at [63, 64] on button "button" at bounding box center [57, 64] width 22 height 22
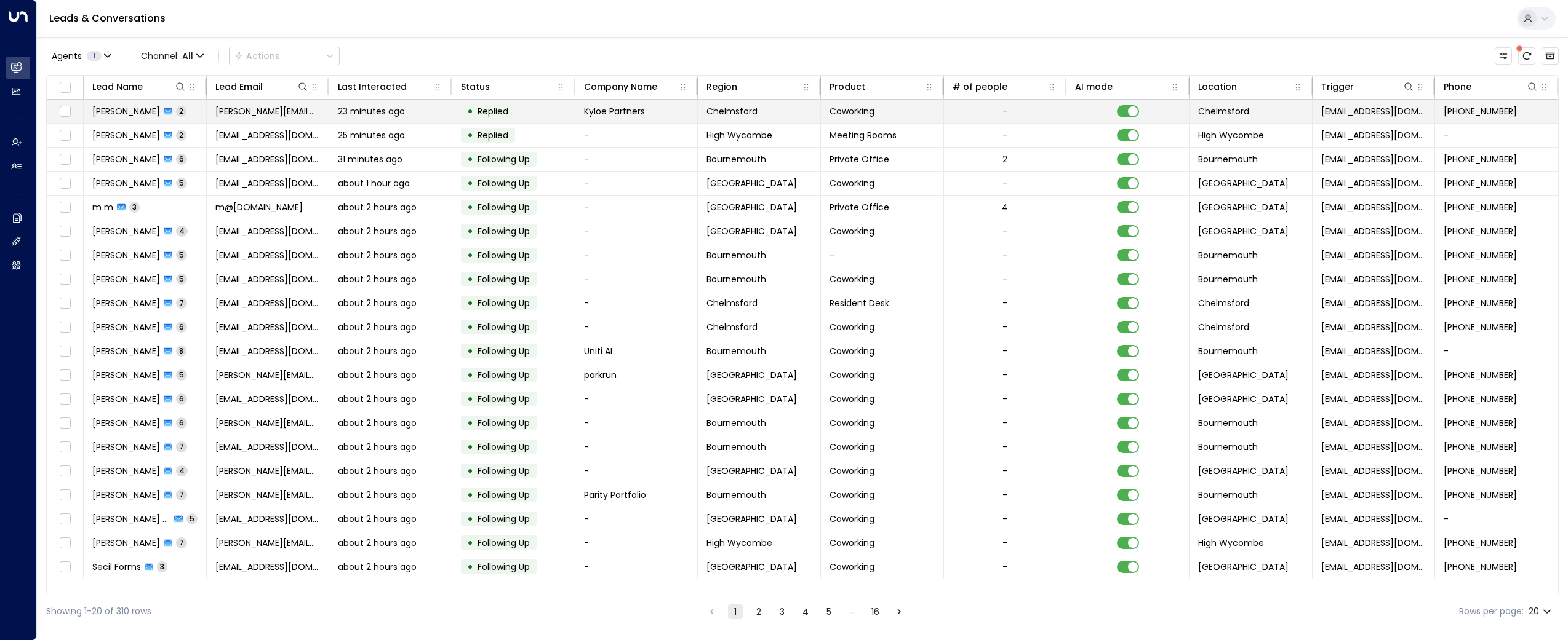
click at [254, 105] on span "[PERSON_NAME][EMAIL_ADDRESS][PERSON_NAME][DOMAIN_NAME]" at bounding box center [268, 111] width 105 height 12
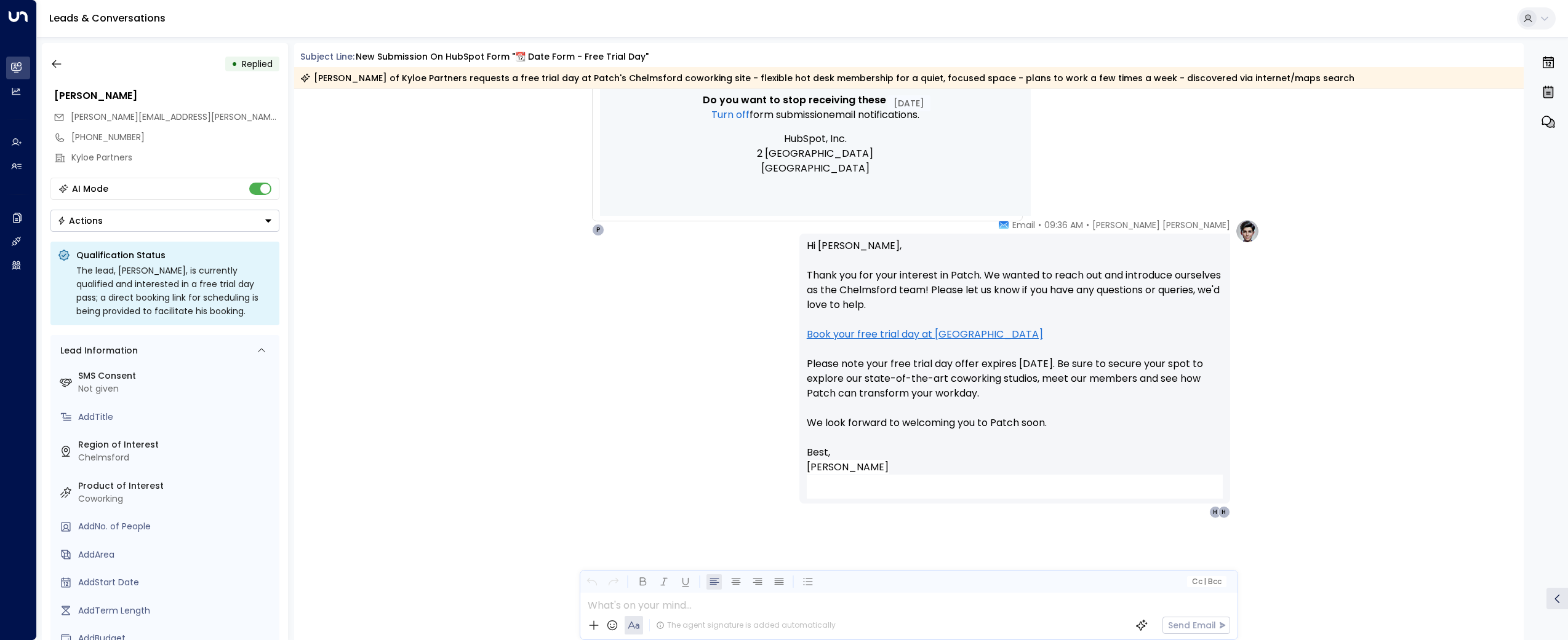
scroll to position [981, 0]
click at [55, 64] on icon "button" at bounding box center [56, 64] width 10 height 8
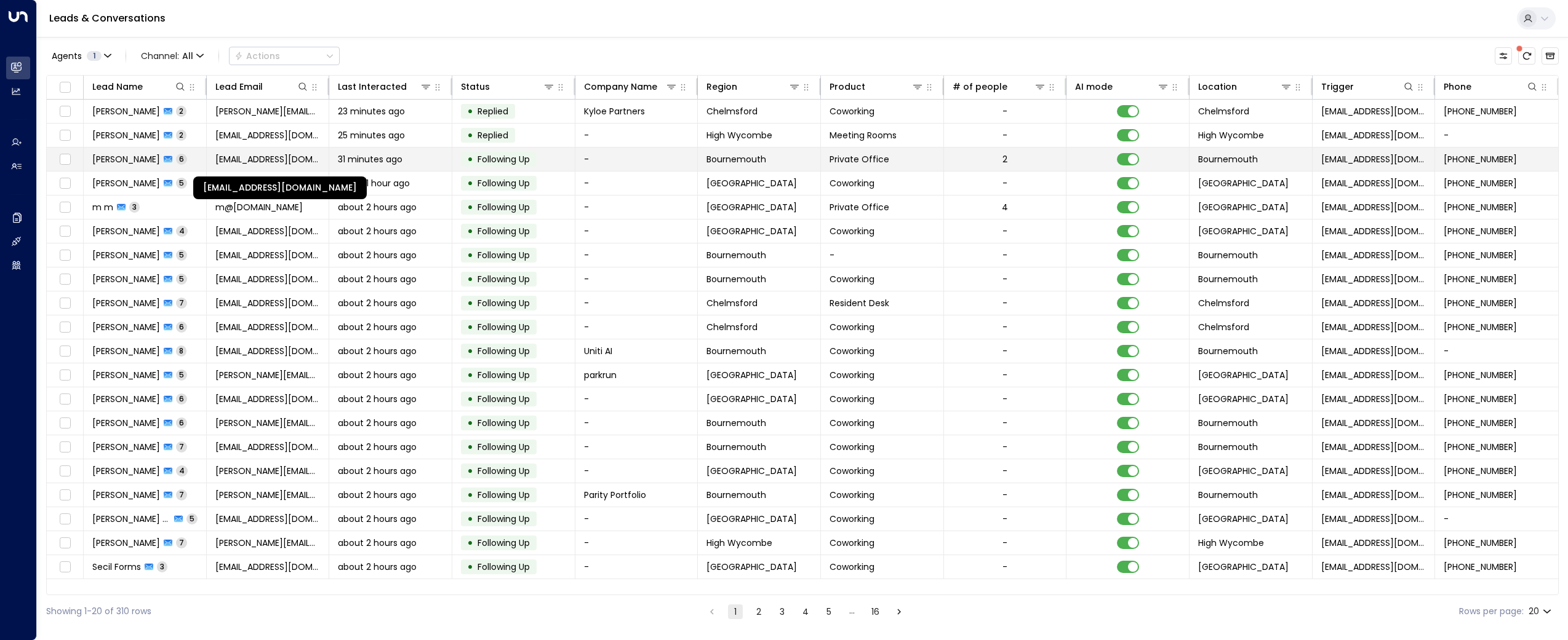
click at [232, 160] on span "[EMAIL_ADDRESS][DOMAIN_NAME]" at bounding box center [268, 159] width 105 height 12
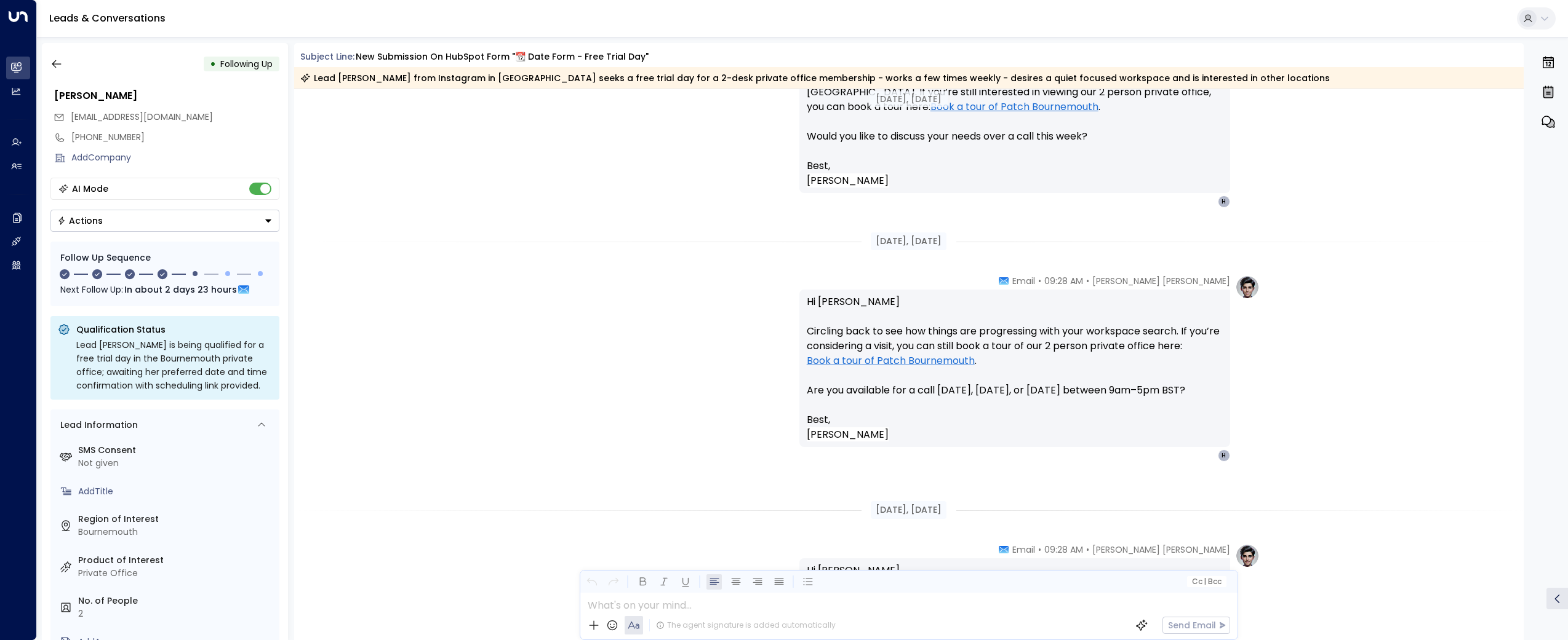
scroll to position [2039, 0]
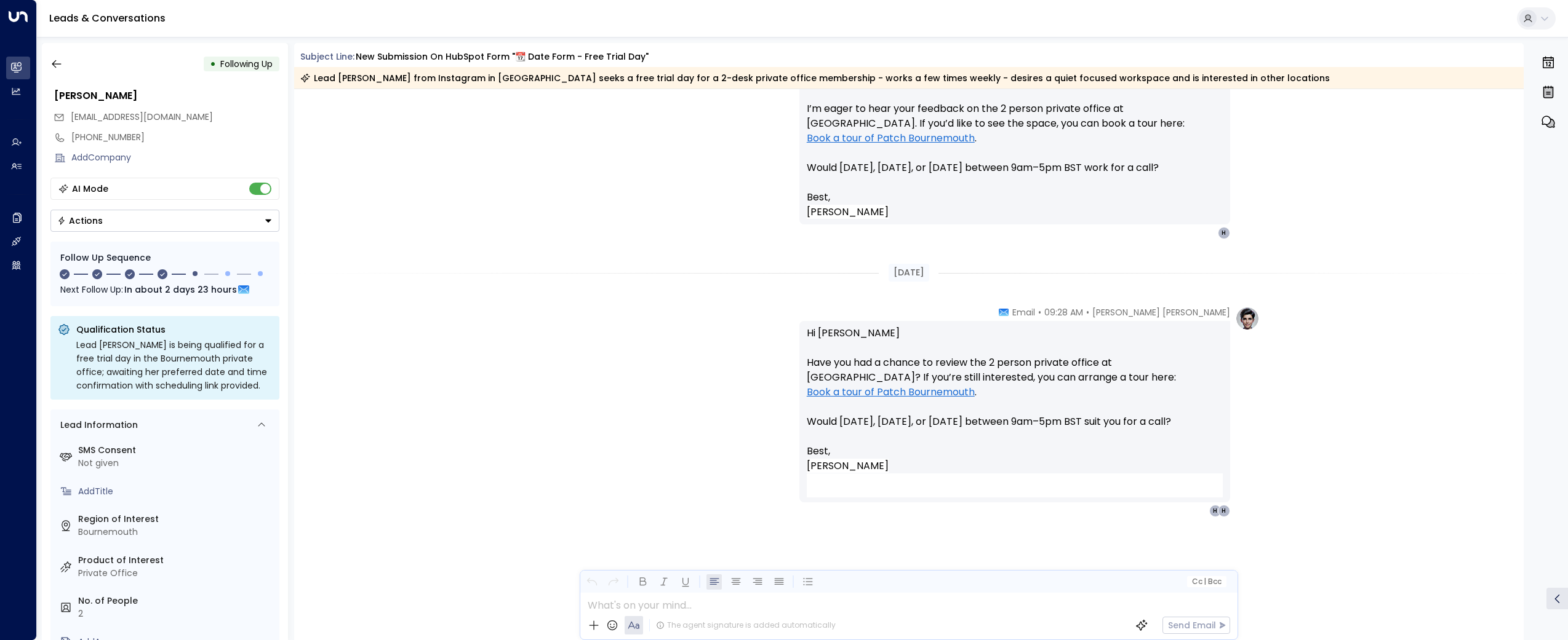
click at [49, 62] on button "button" at bounding box center [57, 64] width 22 height 22
